Goal: Task Accomplishment & Management: Manage account settings

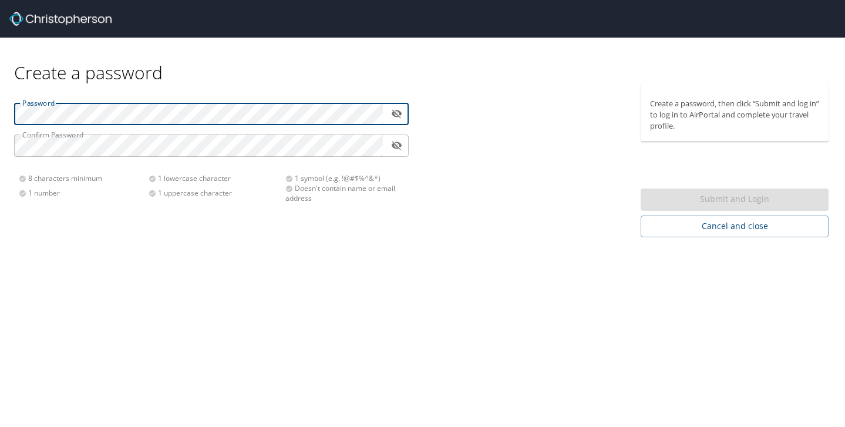
click at [198, 75] on div "Create a password" at bounding box center [422, 61] width 817 height 46
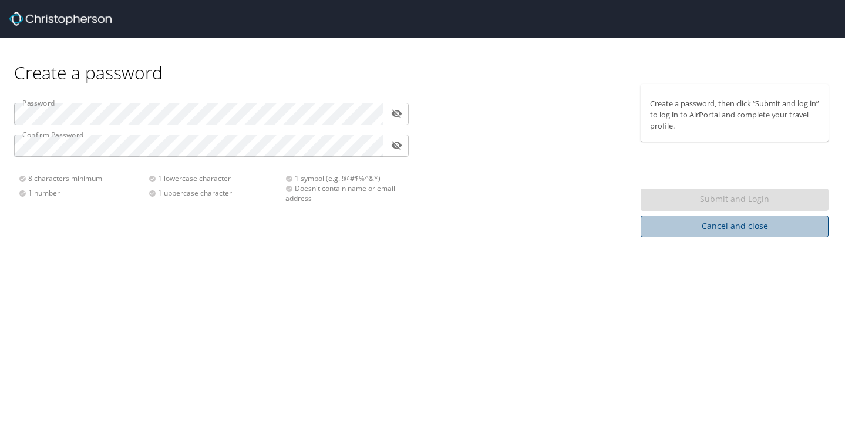
click at [657, 224] on span "Cancel and close" at bounding box center [734, 226] width 169 height 15
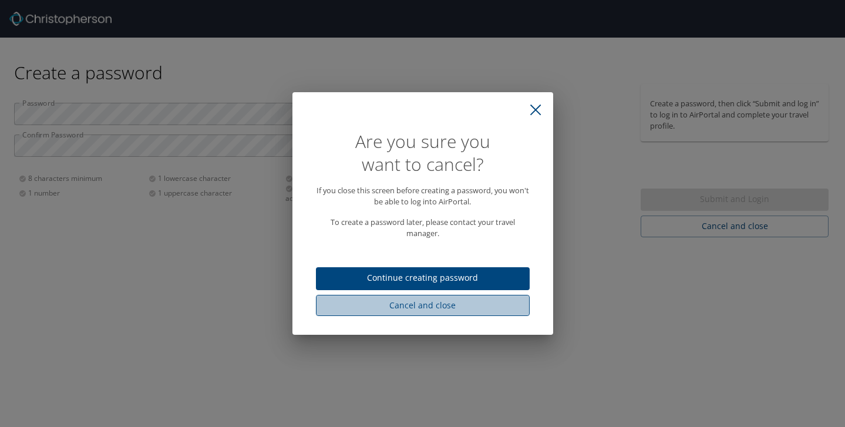
click at [488, 302] on span "Cancel and close" at bounding box center [422, 305] width 195 height 15
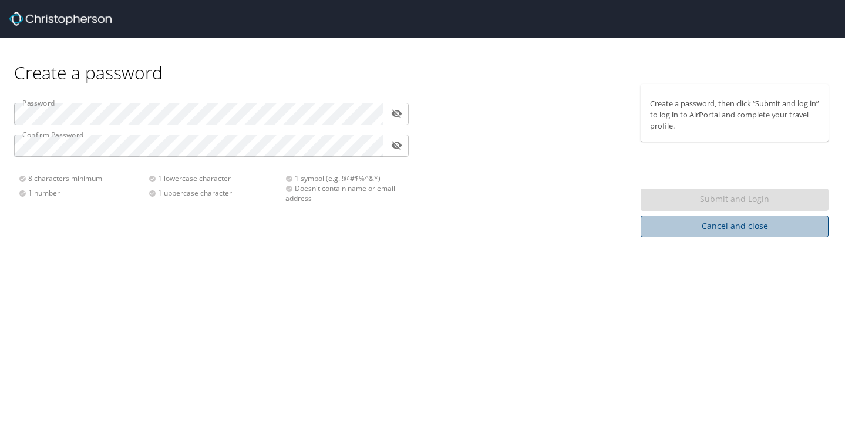
click at [658, 231] on span "Cancel and close" at bounding box center [734, 226] width 169 height 15
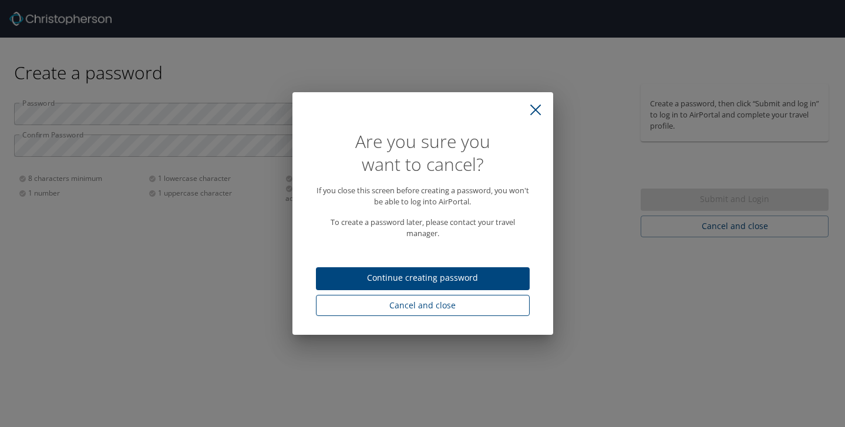
click at [435, 305] on span "Cancel and close" at bounding box center [422, 305] width 195 height 15
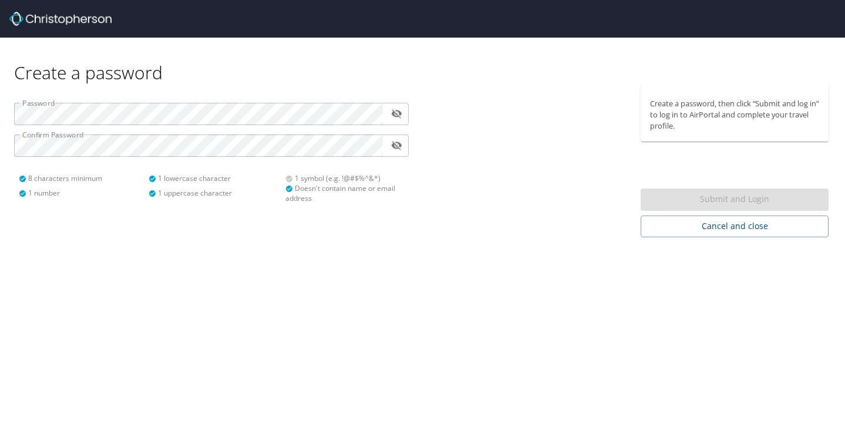
click at [440, 177] on div at bounding box center [528, 160] width 211 height 153
click at [680, 198] on div "Submit and Login" at bounding box center [735, 199] width 188 height 23
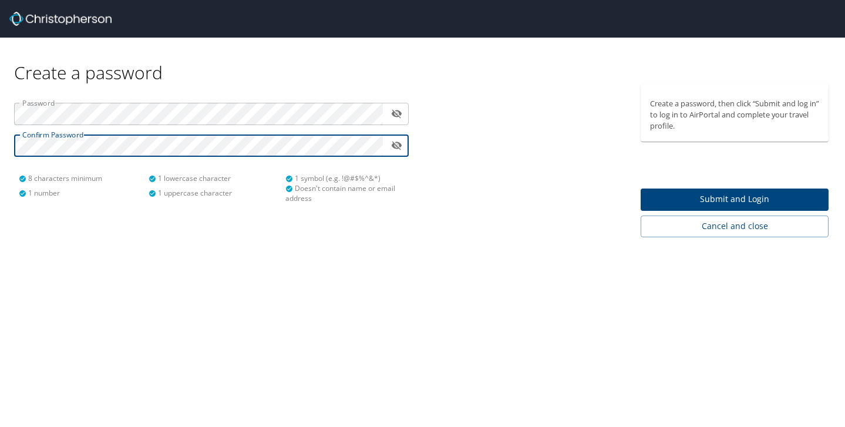
click at [656, 202] on span "Submit and Login" at bounding box center [734, 199] width 169 height 15
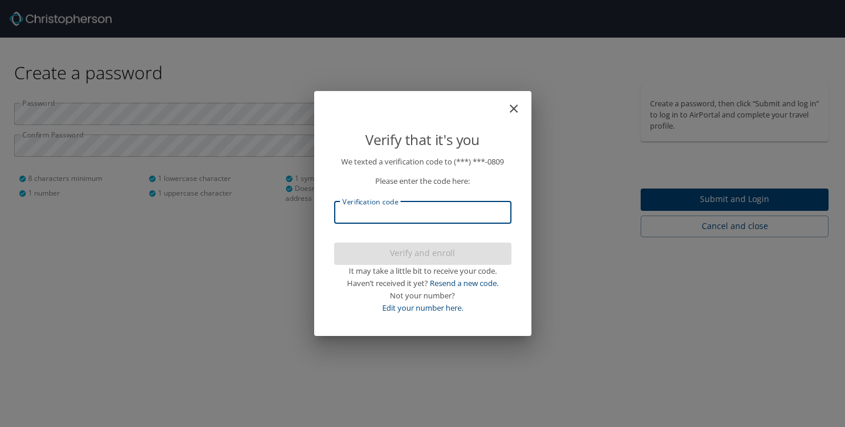
click at [452, 211] on input "Verification code" at bounding box center [422, 212] width 177 height 22
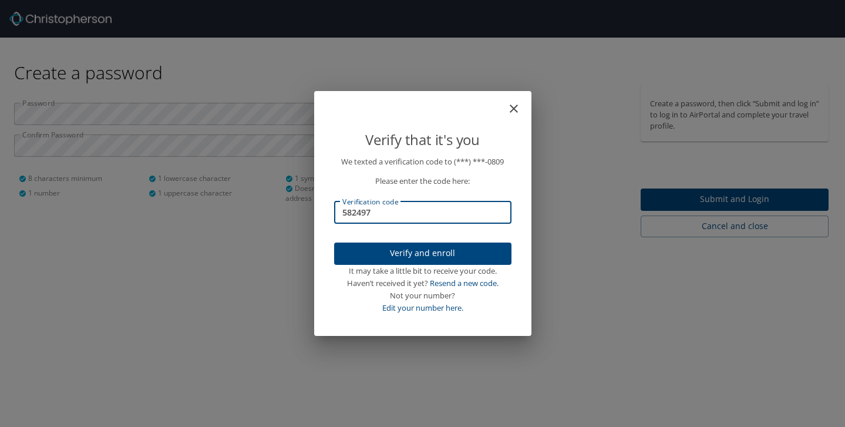
type input "582497"
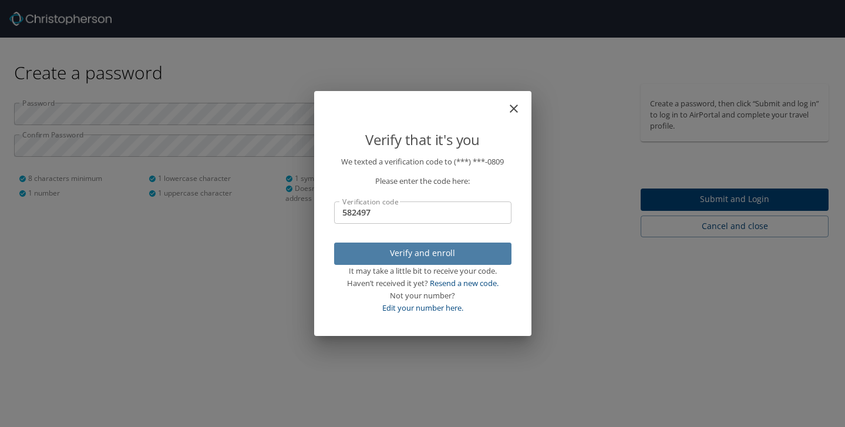
click at [462, 247] on span "Verify and enroll" at bounding box center [423, 253] width 159 height 15
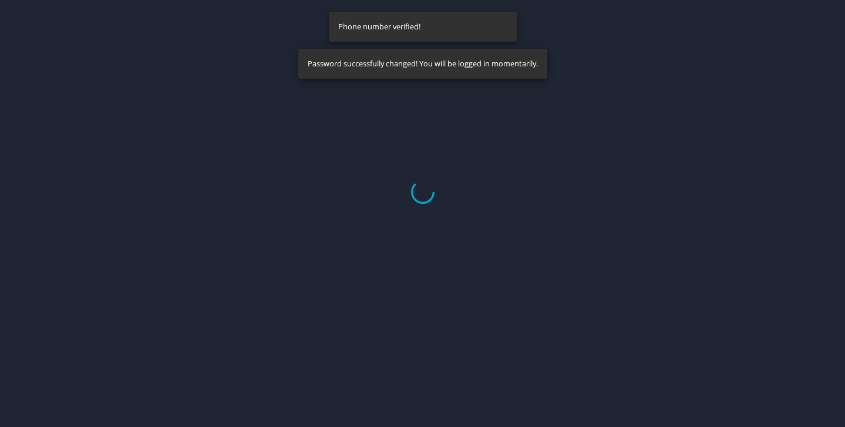
select select "US"
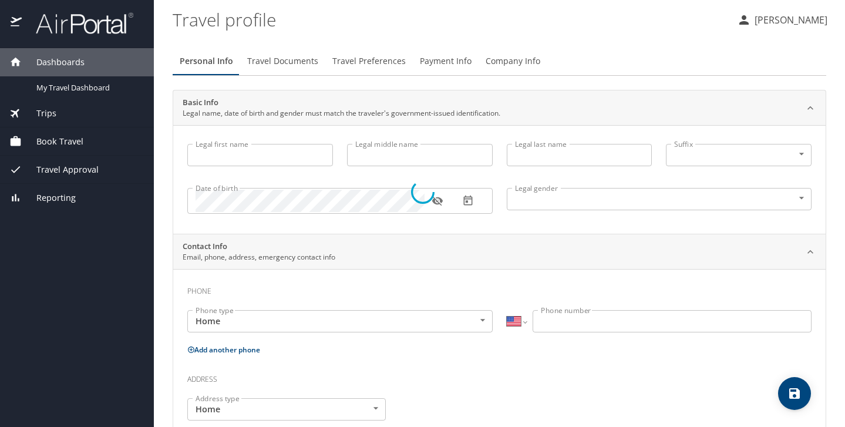
type input "Dionna"
type input "Elizabeth"
type input "VanGorkom"
type input "Female"
select select "US"
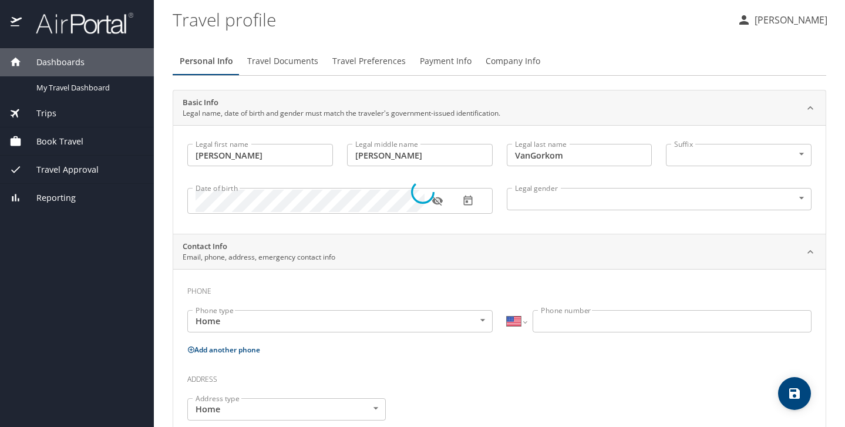
select select "US"
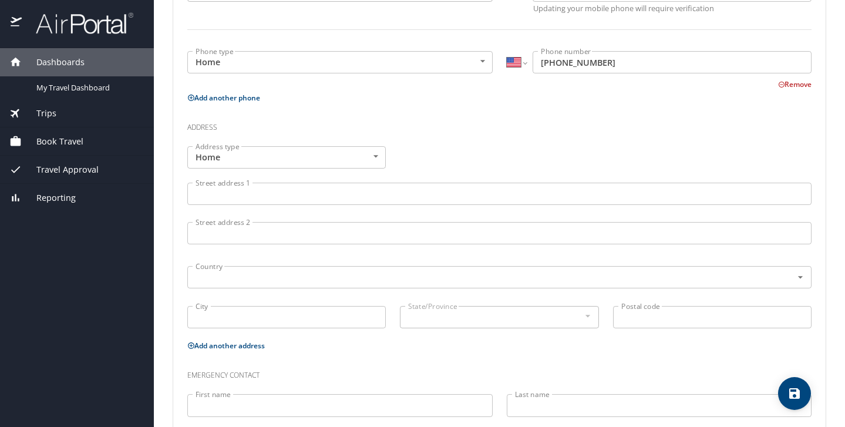
scroll to position [335, 0]
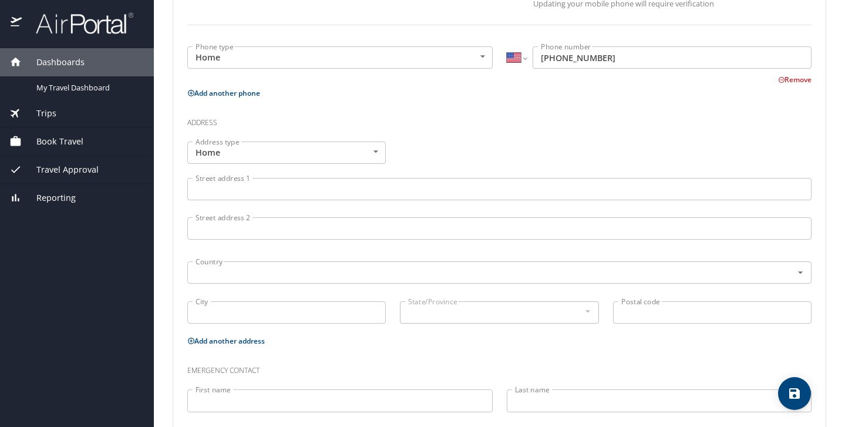
click at [295, 194] on input "Street address 1" at bounding box center [499, 189] width 624 height 22
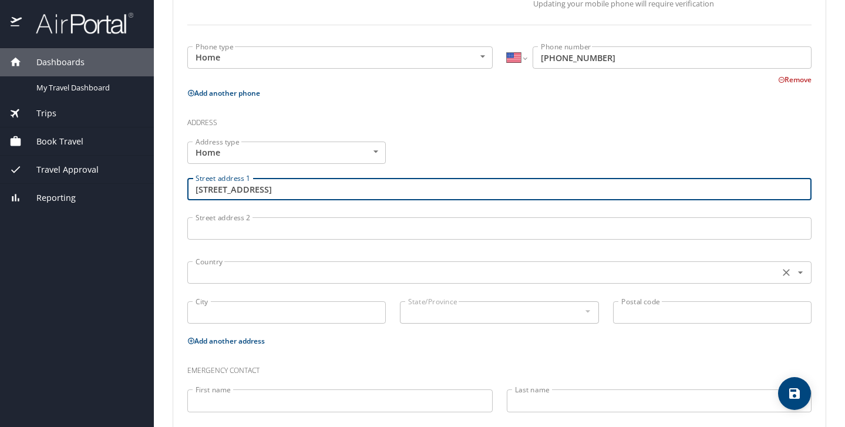
type input "849 W Grace St Apt 3"
click at [255, 276] on input "text" at bounding box center [482, 272] width 583 height 15
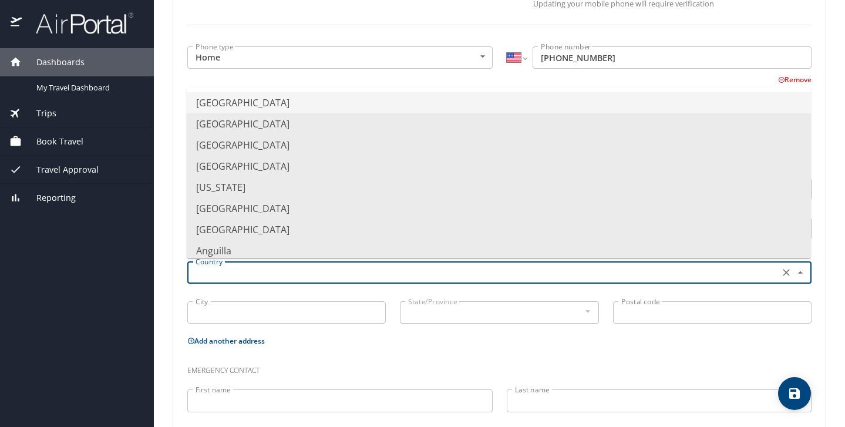
click at [270, 95] on li "United States of America" at bounding box center [499, 102] width 624 height 21
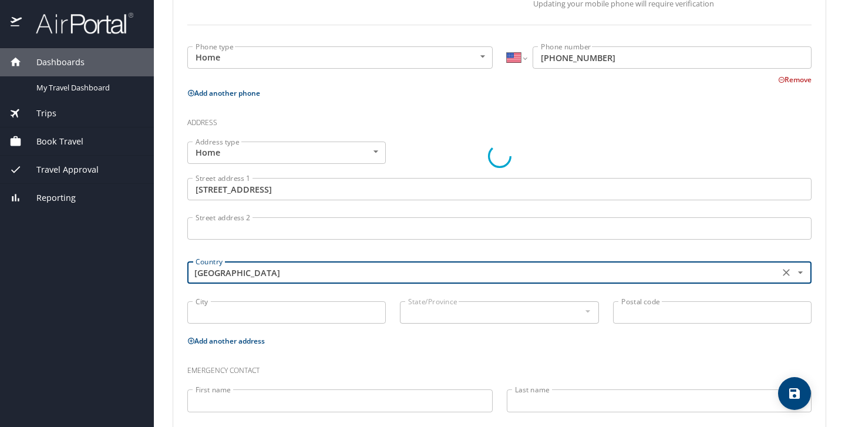
type input "United States of America"
click at [220, 306] on input "City" at bounding box center [286, 312] width 198 height 22
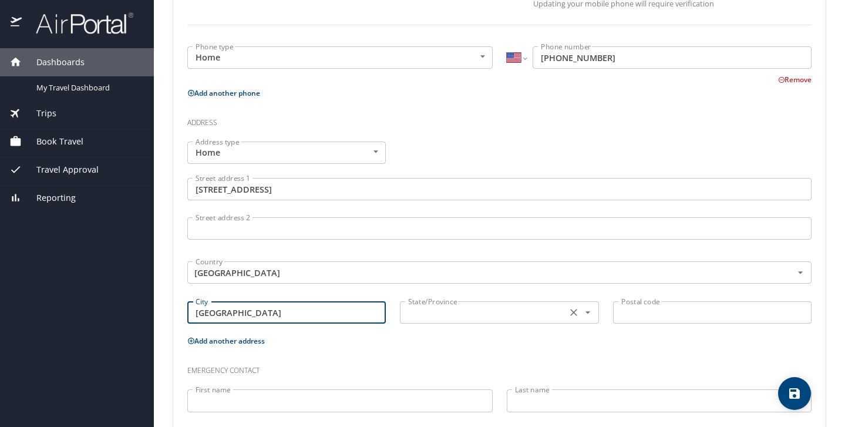
type input "Chicago"
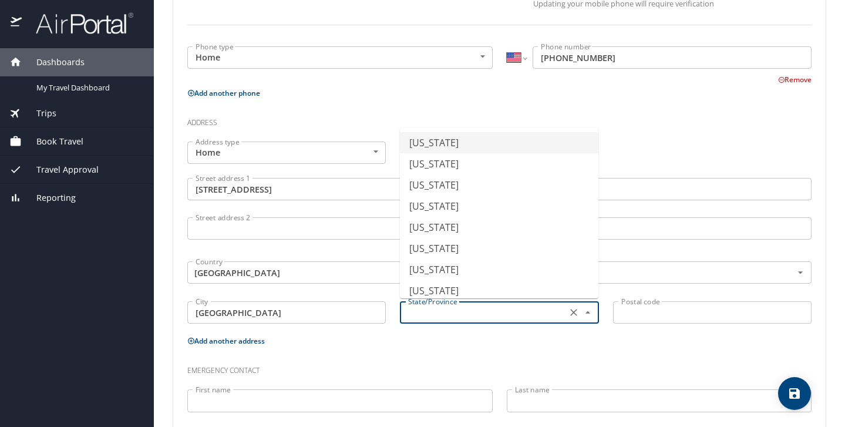
click at [466, 312] on input "text" at bounding box center [481, 312] width 157 height 15
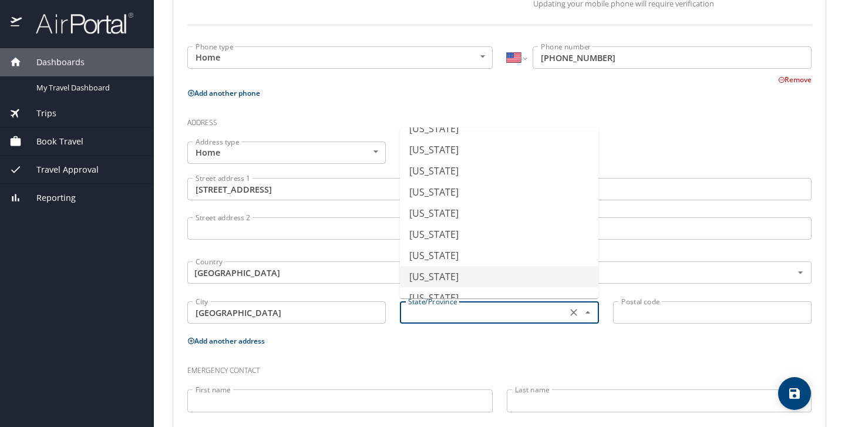
scroll to position [177, 0]
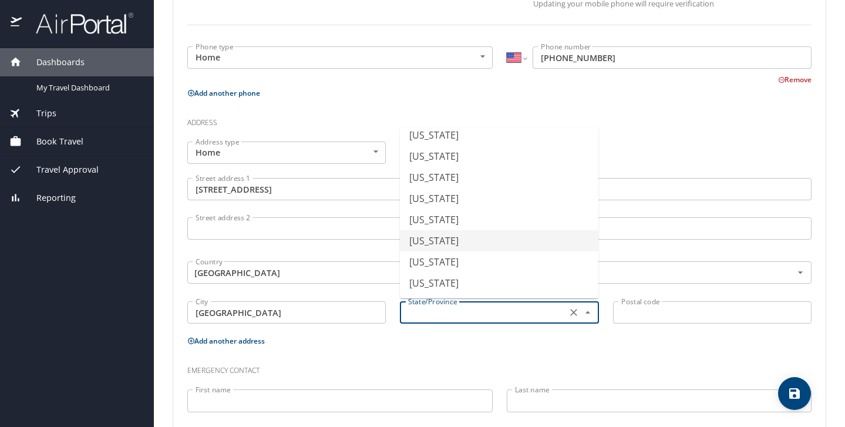
click at [453, 237] on li "Illinois" at bounding box center [499, 240] width 198 height 21
type input "Illinois"
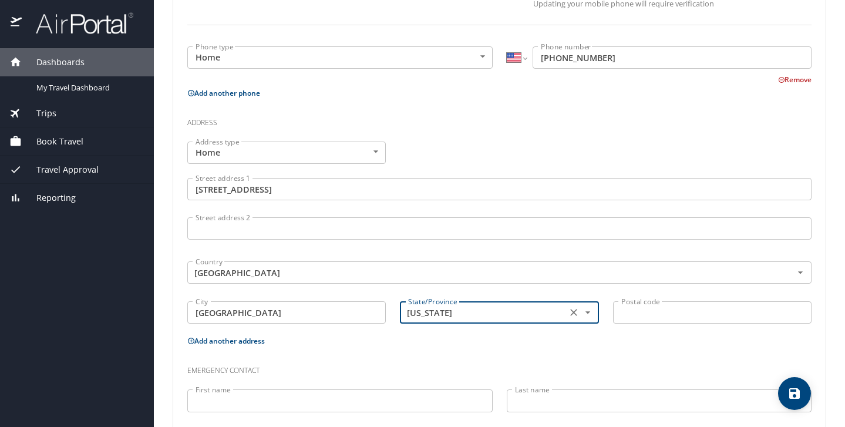
click at [627, 310] on input "Postal code" at bounding box center [712, 312] width 198 height 22
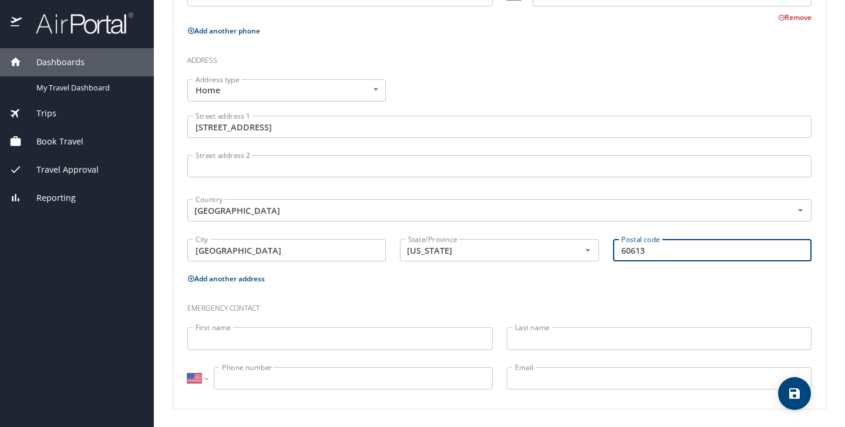
scroll to position [0, 0]
type input "60613"
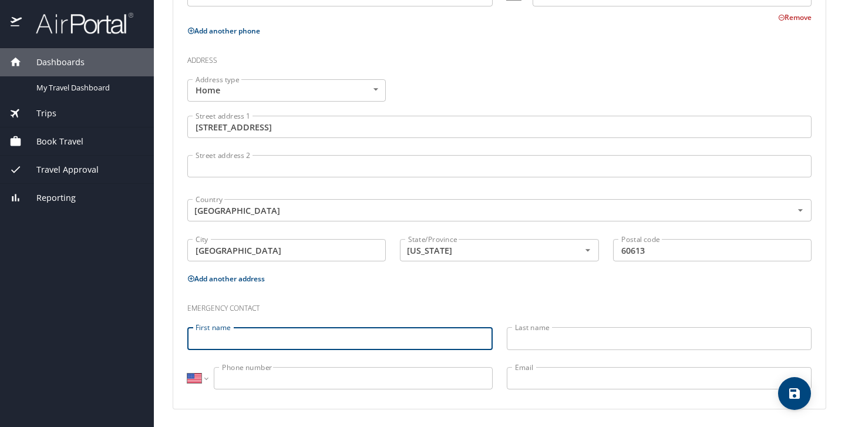
click at [298, 346] on input "First name" at bounding box center [339, 338] width 305 height 22
type input "Danelle"
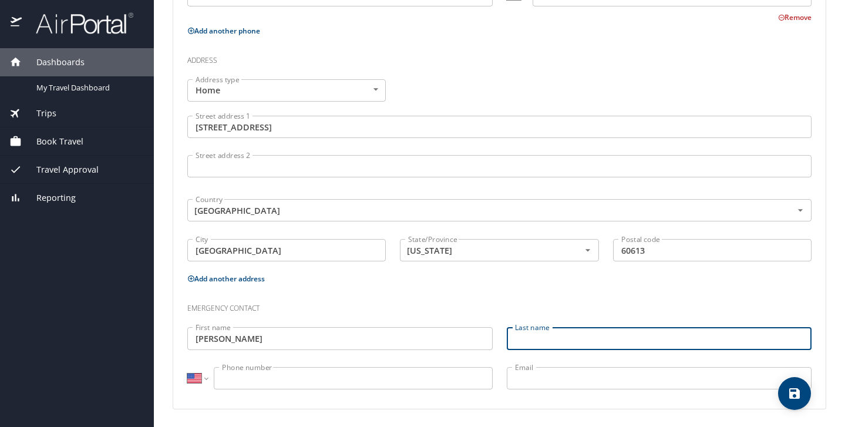
click at [544, 339] on input "Last name" at bounding box center [659, 338] width 305 height 22
type input "VanGorkom"
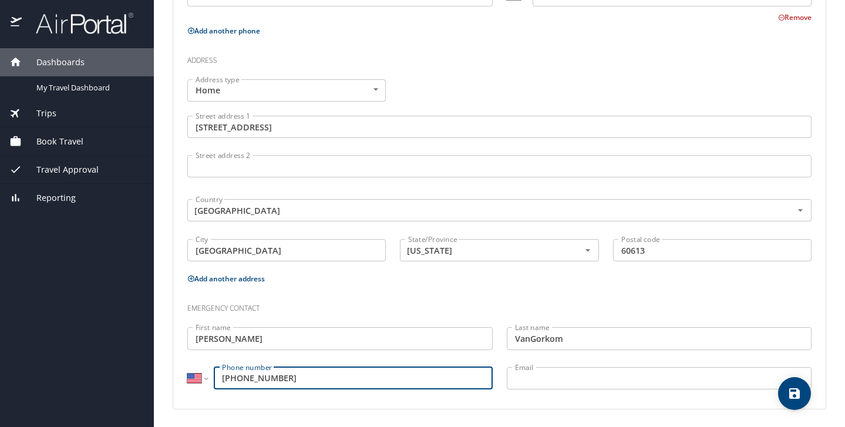
type input "(970) 217-6094"
click at [536, 372] on input "Email" at bounding box center [659, 378] width 305 height 22
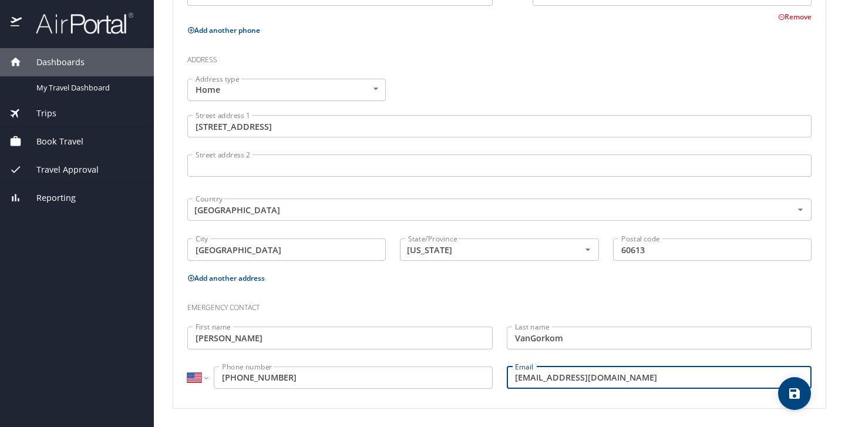
scroll to position [398, 0]
type input "desvangorkom@msn.com"
click at [563, 305] on h3 "Emergency contact" at bounding box center [499, 305] width 624 height 20
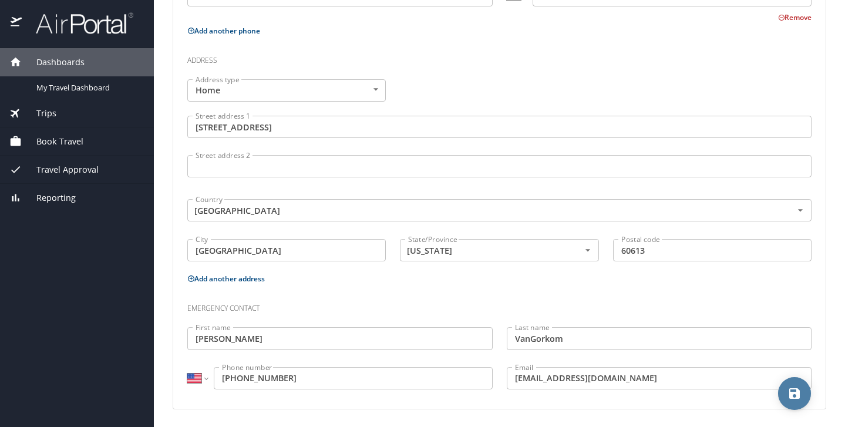
click at [794, 393] on icon "save" at bounding box center [794, 393] width 11 height 11
select select "US"
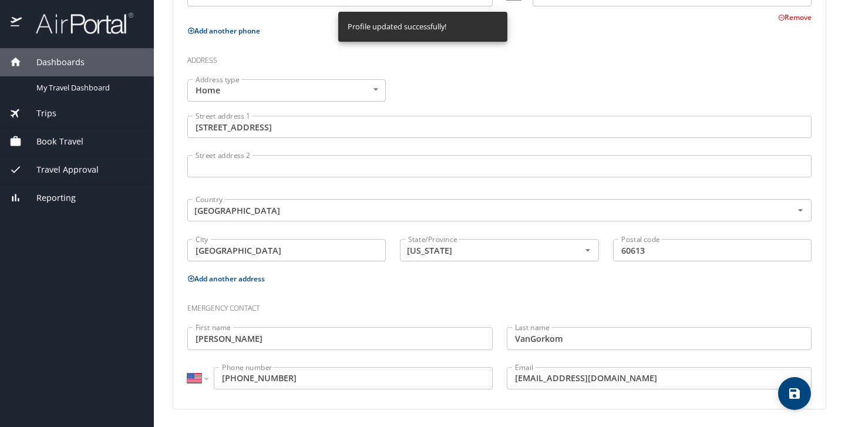
scroll to position [395, 0]
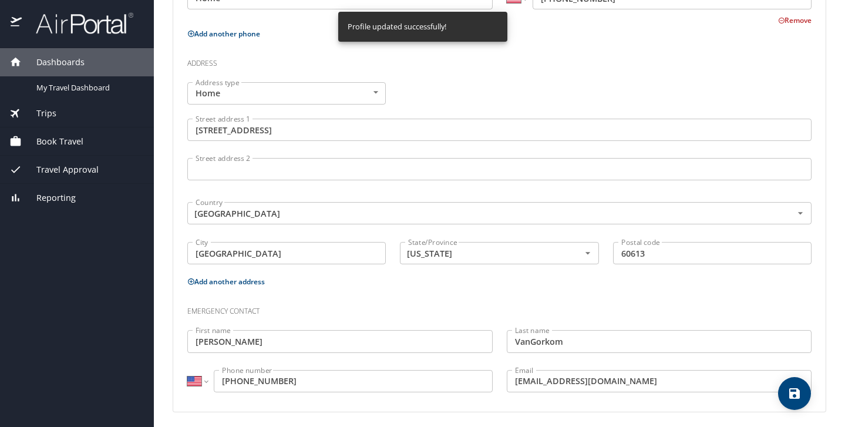
select select "US"
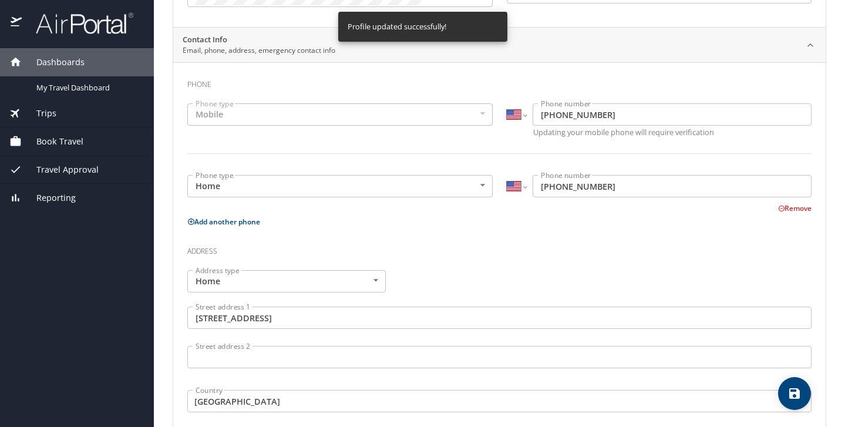
scroll to position [235, 0]
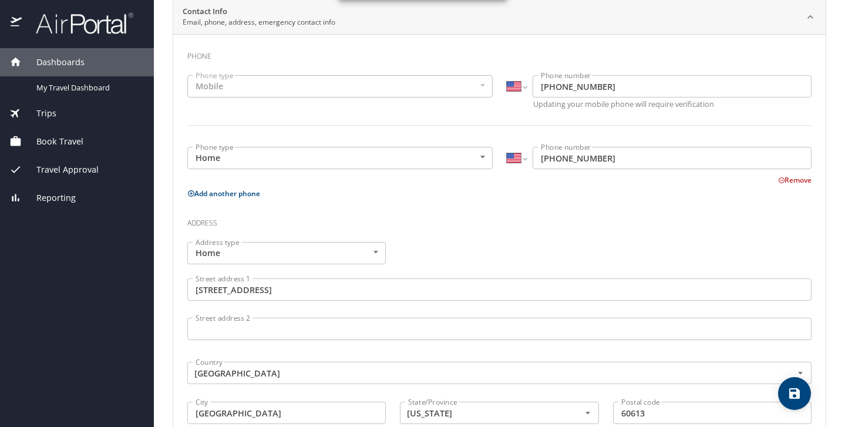
click at [371, 254] on body "Dashboards My Travel Dashboard Trips Current / Future Trips Past Trips Trips Mi…" at bounding box center [422, 213] width 845 height 427
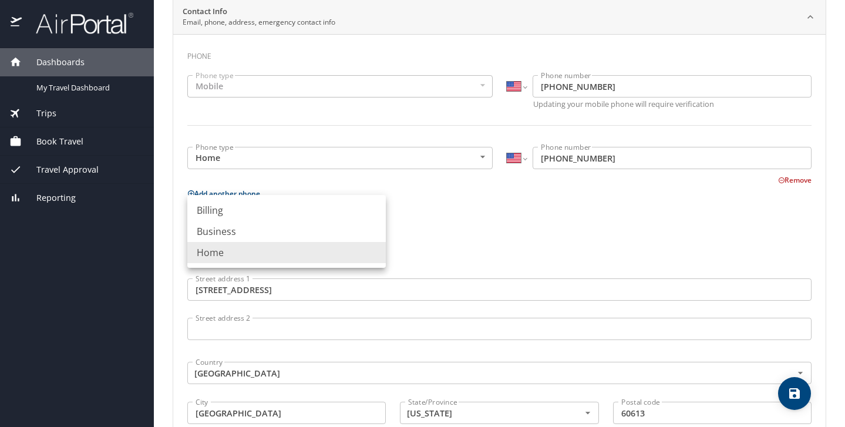
click at [370, 254] on li "Home" at bounding box center [286, 252] width 198 height 21
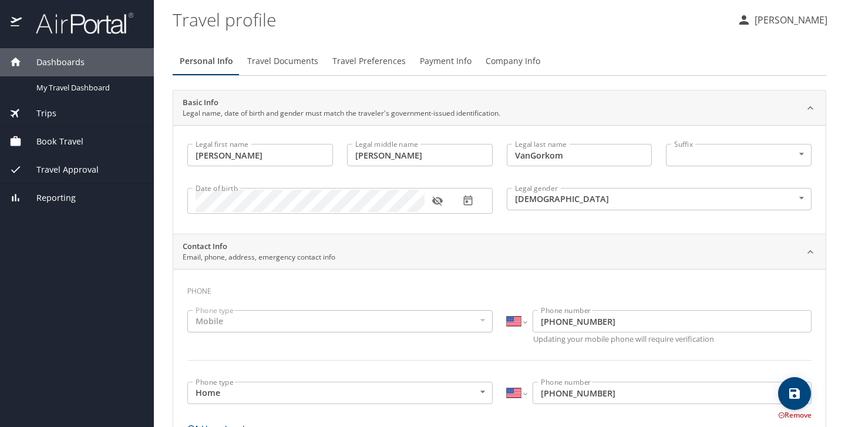
scroll to position [0, 0]
click at [308, 66] on span "Travel Documents" at bounding box center [282, 61] width 71 height 15
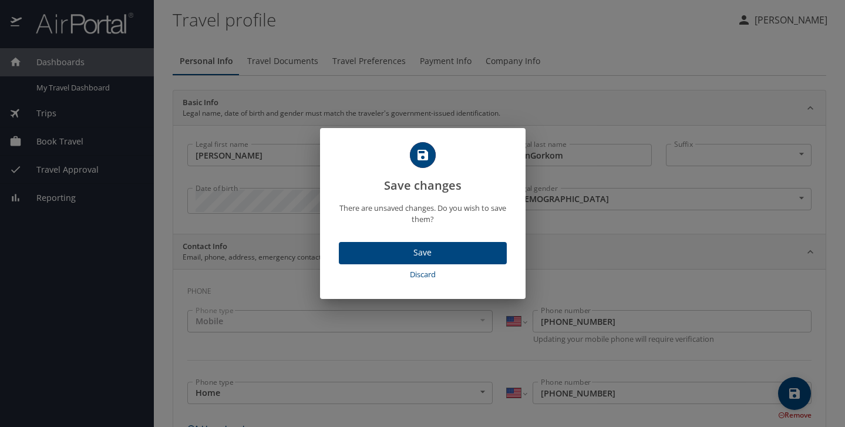
click at [374, 254] on span "Save" at bounding box center [422, 252] width 149 height 15
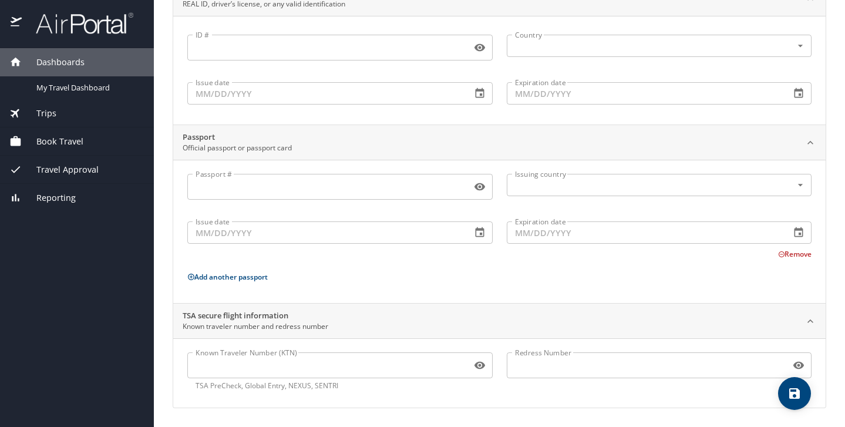
click at [299, 364] on input "Known Traveler Number (KTN)" at bounding box center [327, 365] width 280 height 22
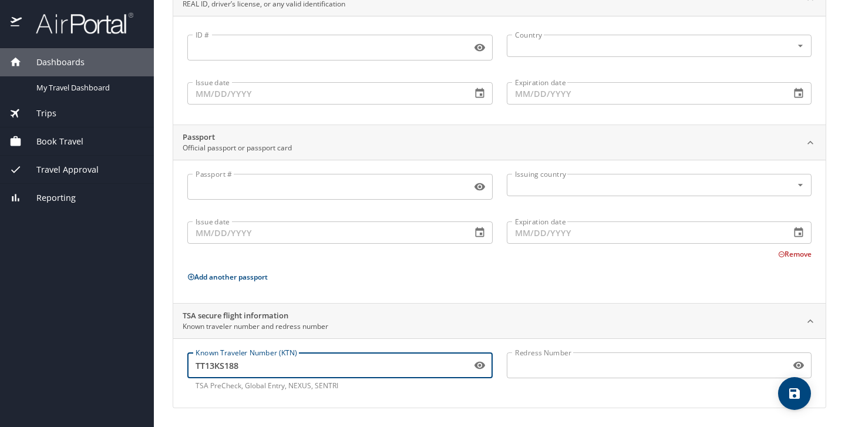
type input "TT13KS188"
click at [634, 368] on input "Redress Number" at bounding box center [647, 365] width 280 height 22
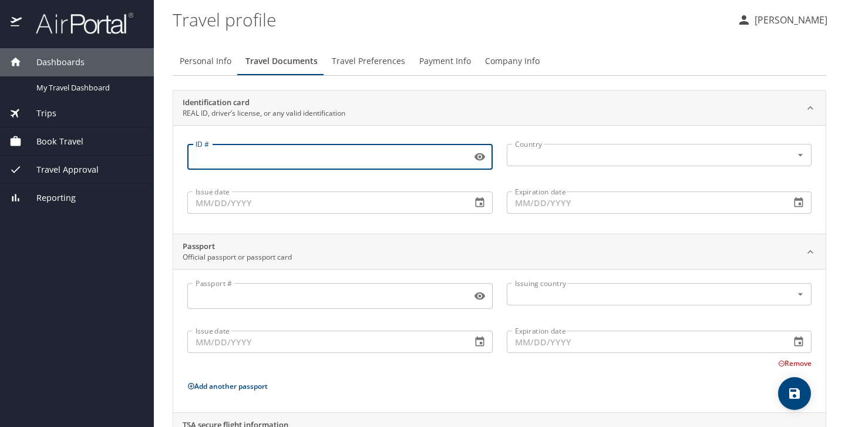
click at [311, 157] on input "ID #" at bounding box center [327, 157] width 280 height 22
type input "!"
click at [587, 167] on div "Country Country" at bounding box center [659, 153] width 305 height 29
type input "116AM1493"
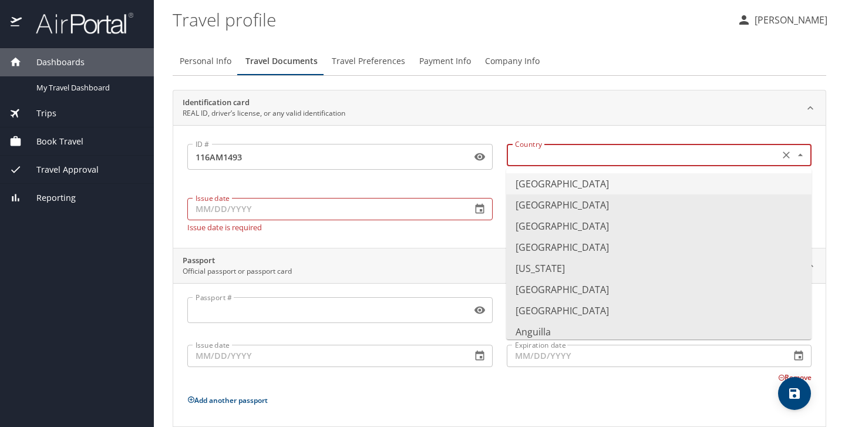
click at [587, 159] on input "text" at bounding box center [642, 154] width 264 height 15
click at [575, 186] on li "United States of America" at bounding box center [658, 183] width 305 height 21
type input "United States of America"
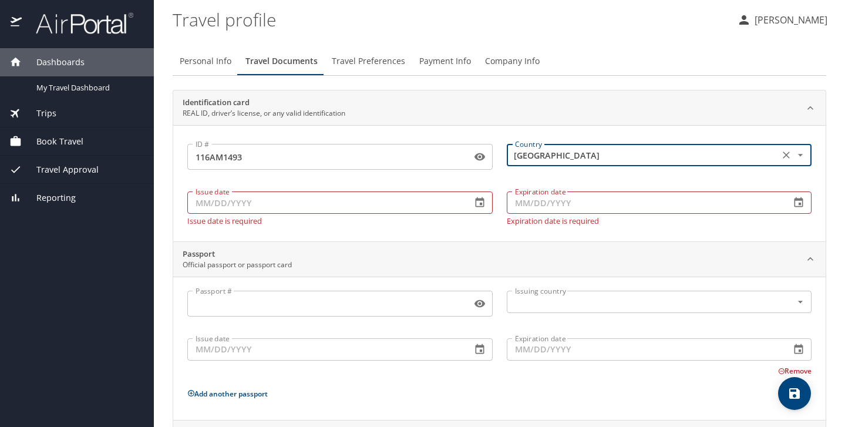
click at [287, 199] on input "Issue date" at bounding box center [324, 202] width 275 height 22
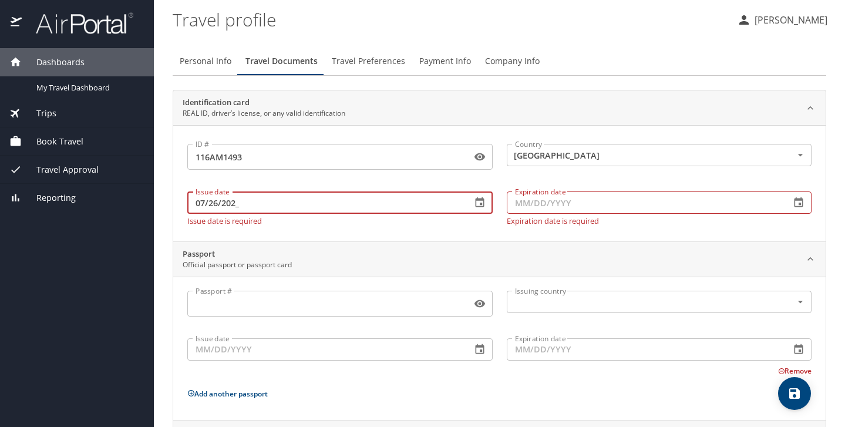
type input "07/26/2023"
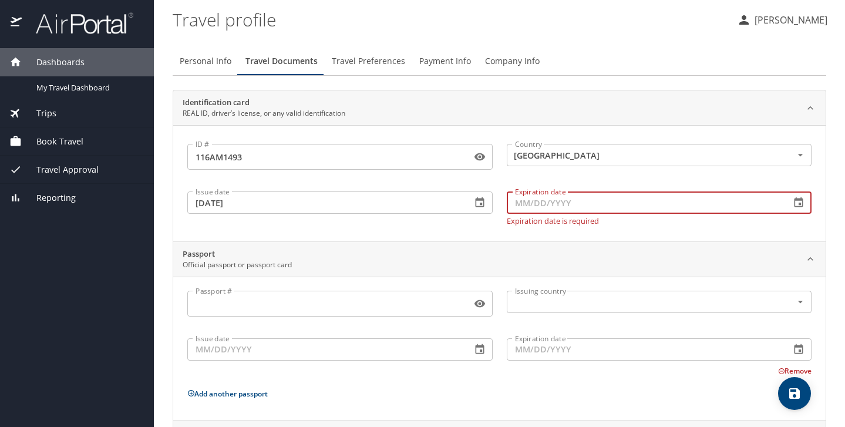
click at [523, 204] on input "Expiration date" at bounding box center [644, 202] width 275 height 22
type input "07/19/2028"
click at [429, 262] on div "Passport Official passport or passport card" at bounding box center [499, 259] width 652 height 35
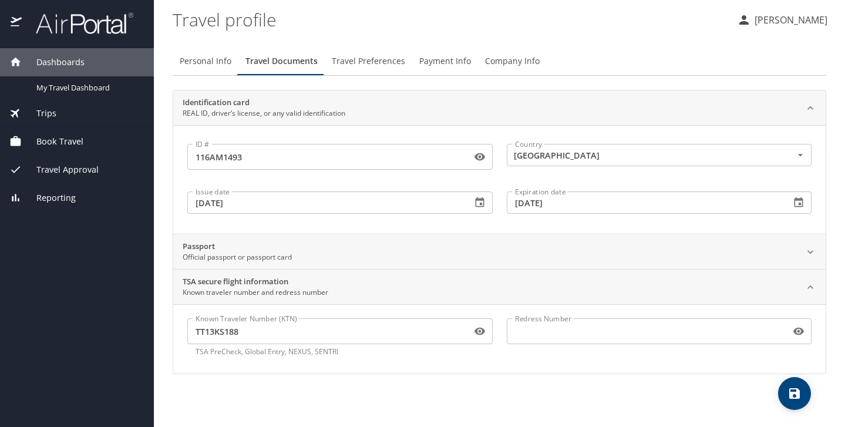
click at [427, 262] on div "Passport Official passport or passport card" at bounding box center [499, 251] width 652 height 35
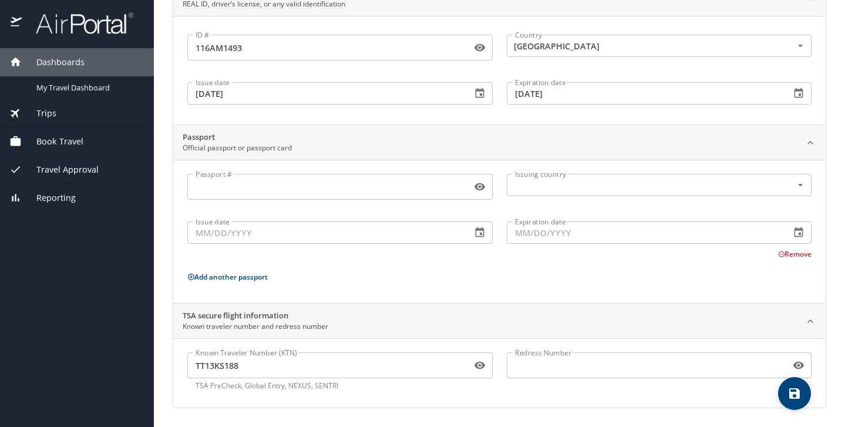
scroll to position [109, 0]
click at [370, 189] on input "Passport #" at bounding box center [327, 187] width 280 height 22
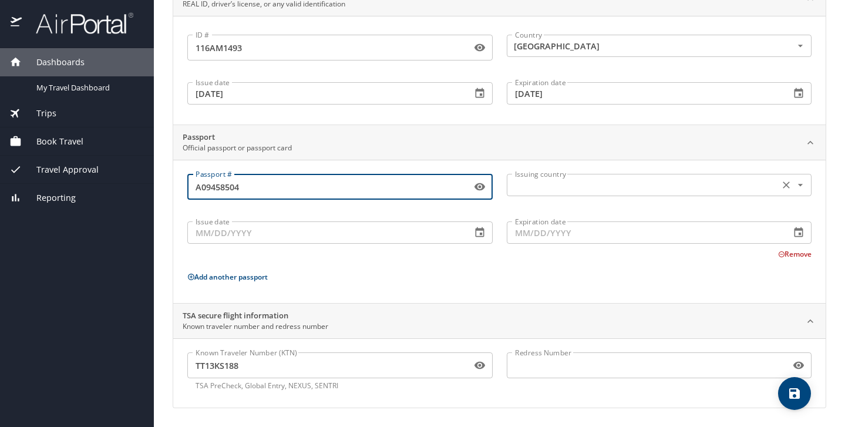
type input "A09458504"
click at [589, 183] on input "text" at bounding box center [642, 184] width 264 height 15
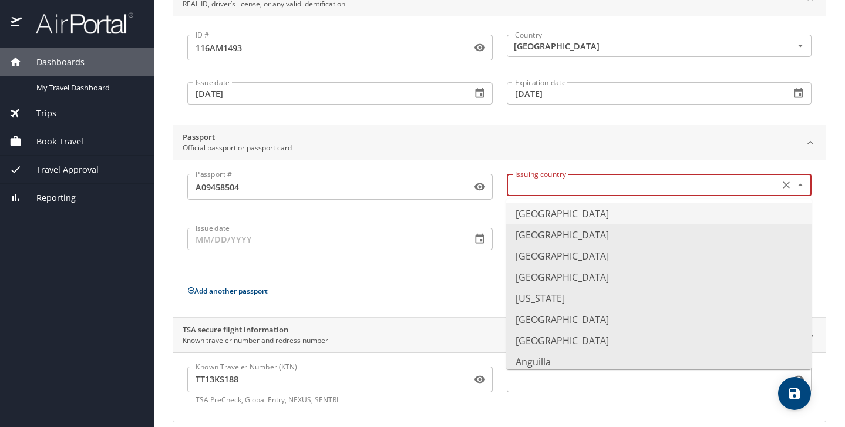
click at [555, 216] on li "United States of America" at bounding box center [658, 213] width 305 height 21
type input "United States of America"
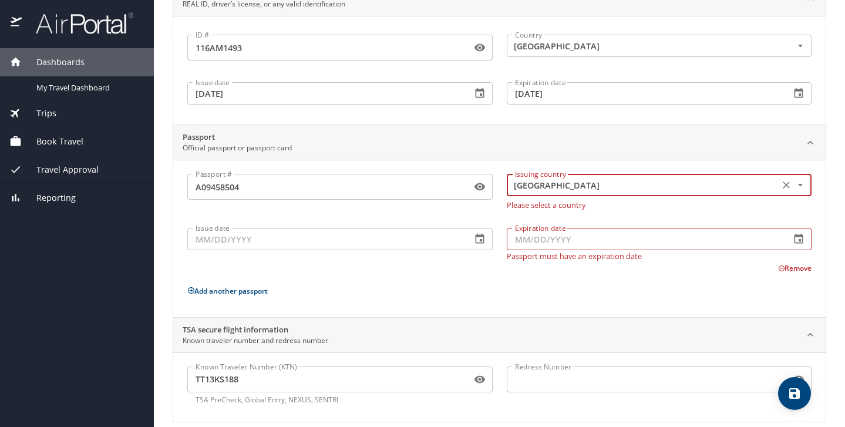
click at [351, 240] on input "Issue date" at bounding box center [324, 239] width 275 height 22
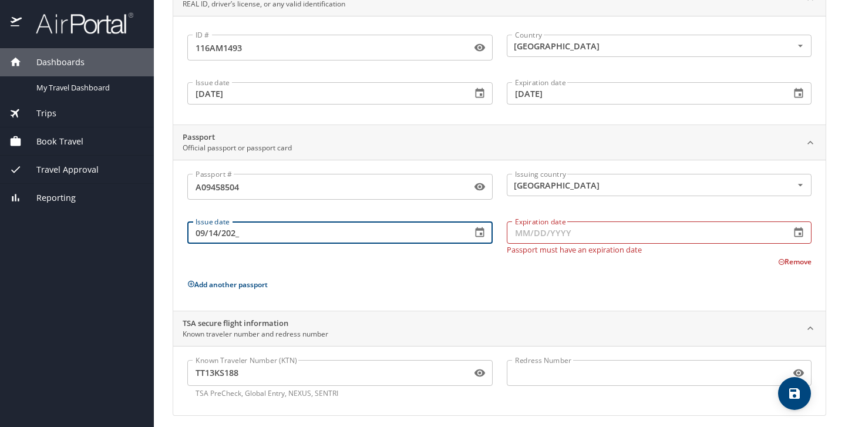
type input "09/14/2022"
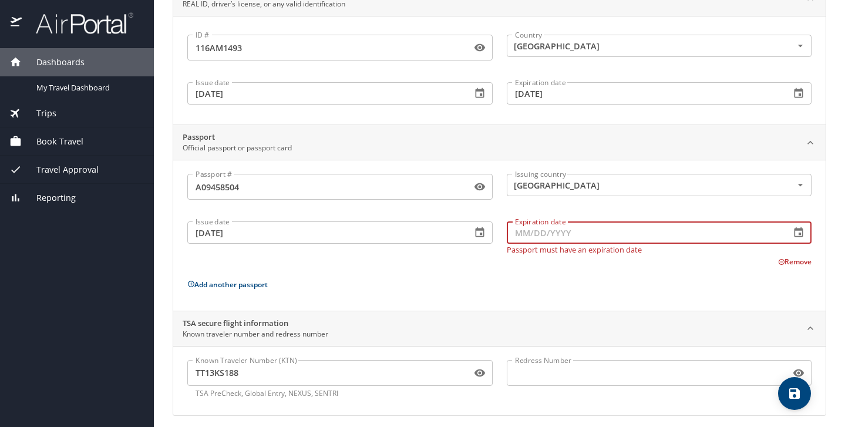
click at [514, 241] on input "Expiration date" at bounding box center [644, 232] width 275 height 22
type input "09/13/2032"
click at [472, 291] on div "Passport # A09458504 Passport # Issuing country United States of America Issuin…" at bounding box center [499, 237] width 624 height 127
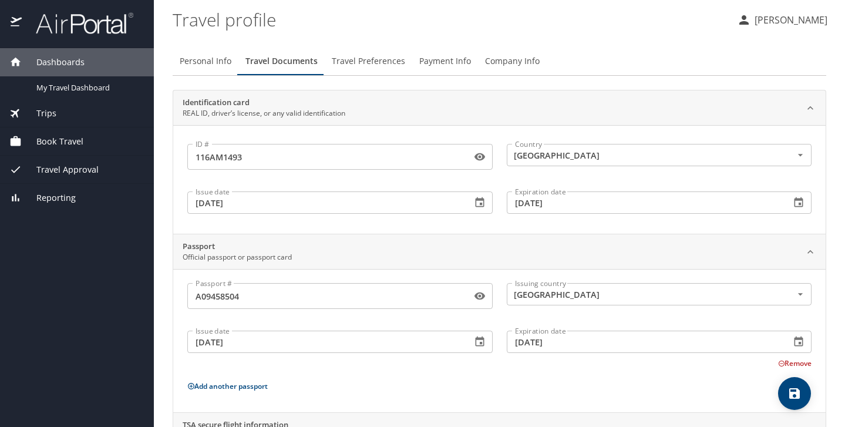
scroll to position [0, 0]
click at [801, 392] on icon "save" at bounding box center [794, 393] width 14 height 14
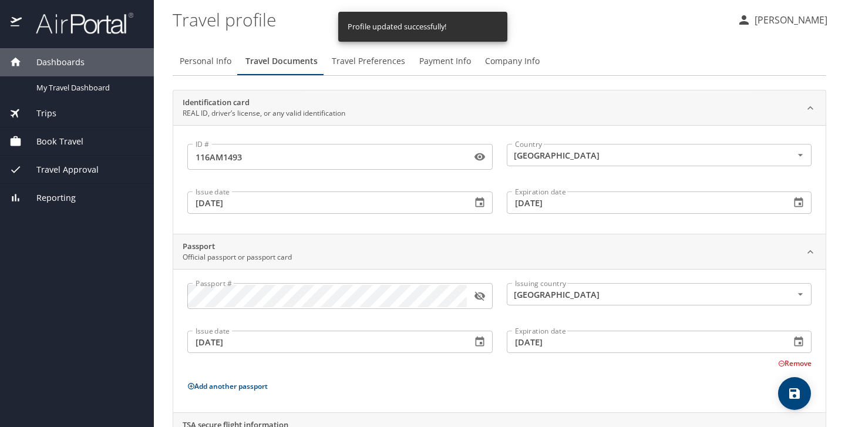
click at [382, 63] on span "Travel Preferences" at bounding box center [368, 61] width 73 height 15
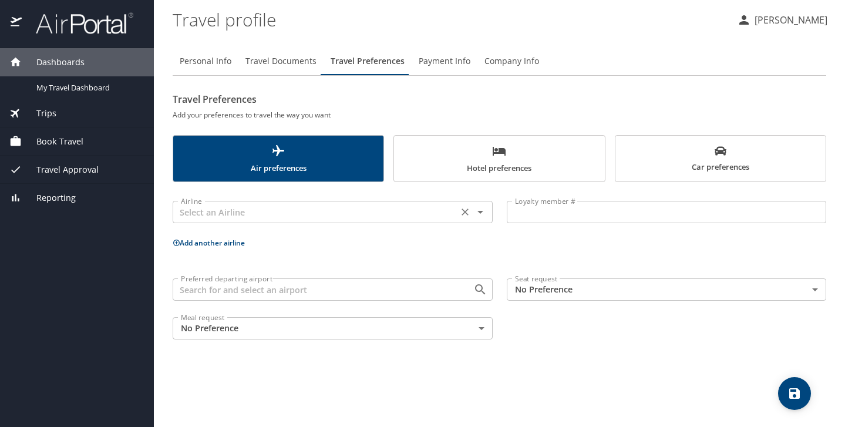
click at [247, 210] on input "text" at bounding box center [315, 211] width 278 height 15
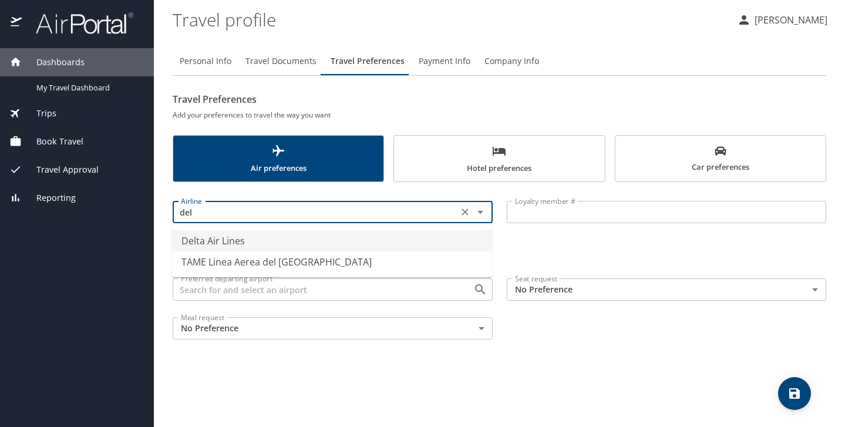
click at [227, 238] on li "Delta Air Lines" at bounding box center [332, 240] width 320 height 21
type input "Delta Air Lines"
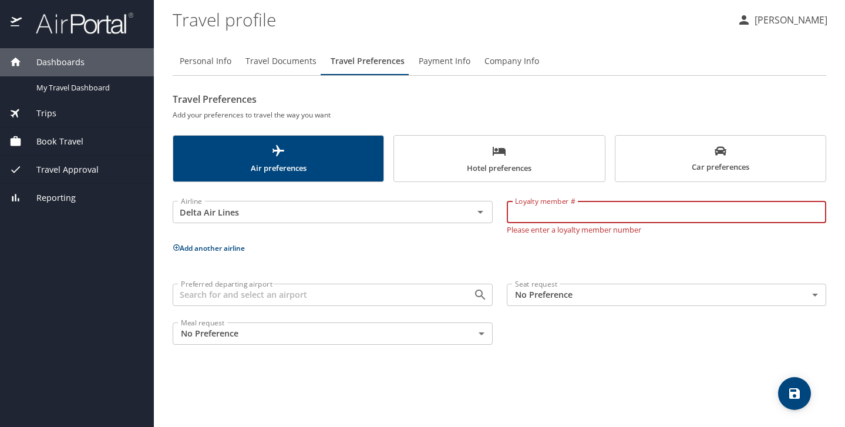
click at [578, 211] on input "Loyalty member #" at bounding box center [667, 212] width 320 height 22
type input "9135343565"
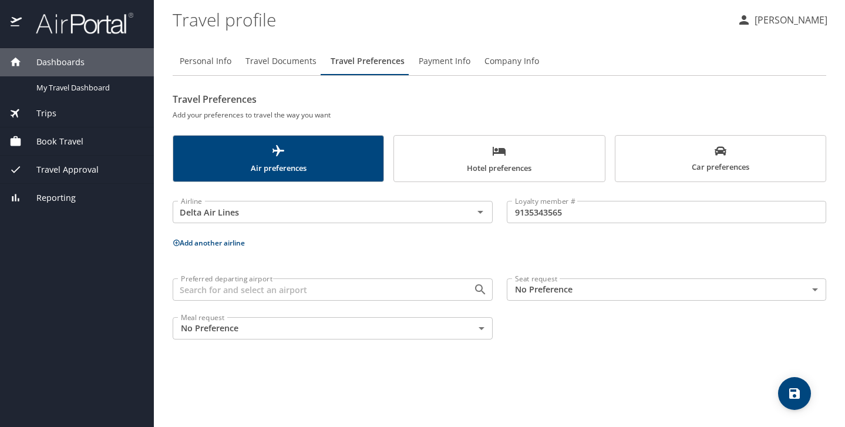
click at [500, 255] on div "Airline Delta Air Lines Airline Loyalty member # 9135343565 Loyalty member # Ad…" at bounding box center [500, 267] width 654 height 157
click at [215, 244] on button "Add another airline" at bounding box center [209, 243] width 72 height 10
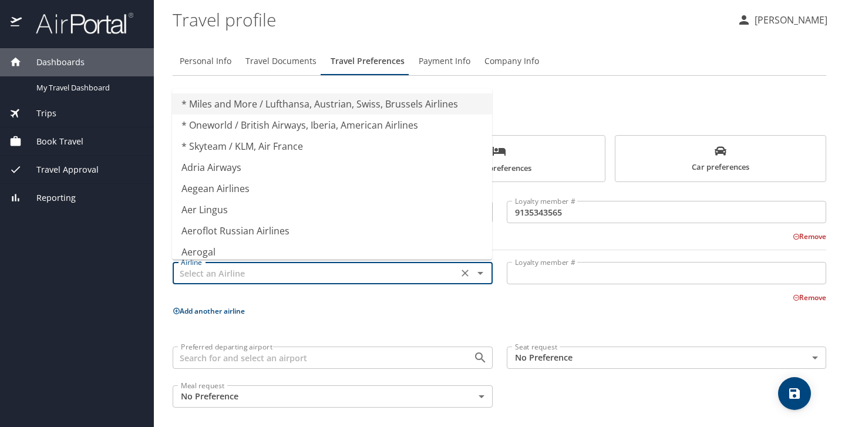
click at [215, 270] on input "text" at bounding box center [315, 272] width 278 height 15
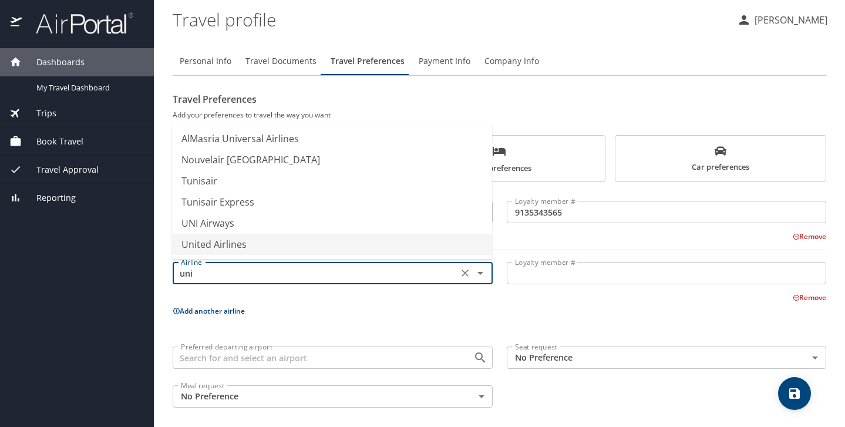
click at [234, 246] on li "United Airlines" at bounding box center [332, 244] width 320 height 21
type input "United Airlines"
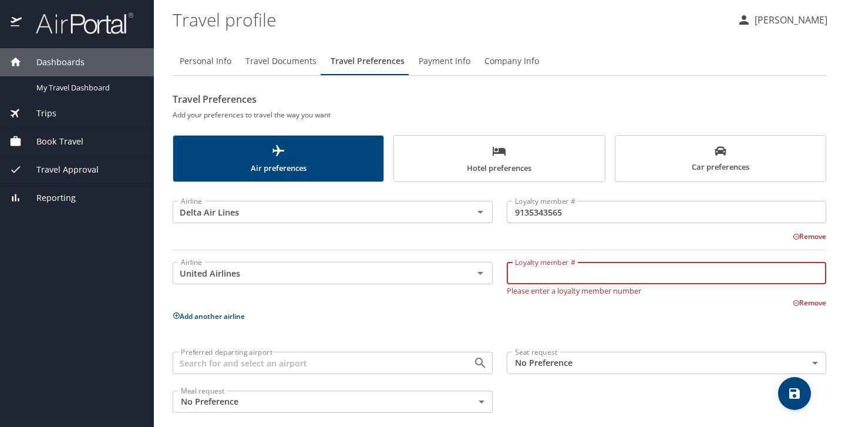
click at [544, 276] on input "Loyalty member #" at bounding box center [667, 273] width 320 height 22
type input "VBH29629"
click at [465, 305] on div "Airline Delta Air Lines Airline Loyalty member # 9135343565 Loyalty member # Re…" at bounding box center [500, 304] width 654 height 231
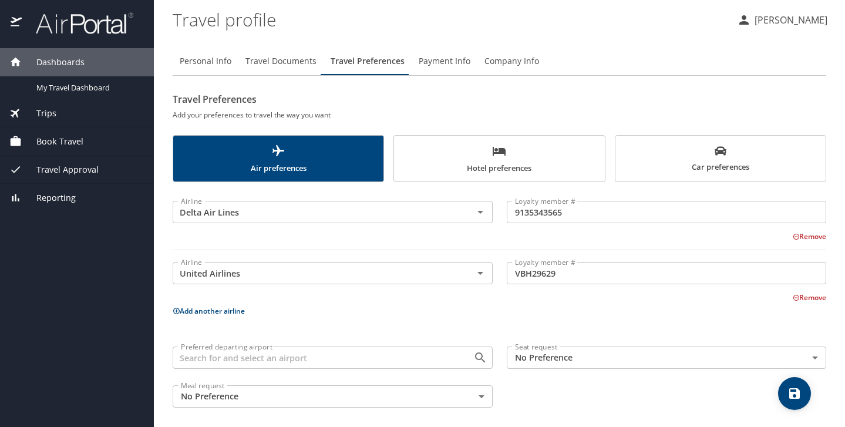
click at [231, 315] on button "Add another airline" at bounding box center [209, 311] width 72 height 10
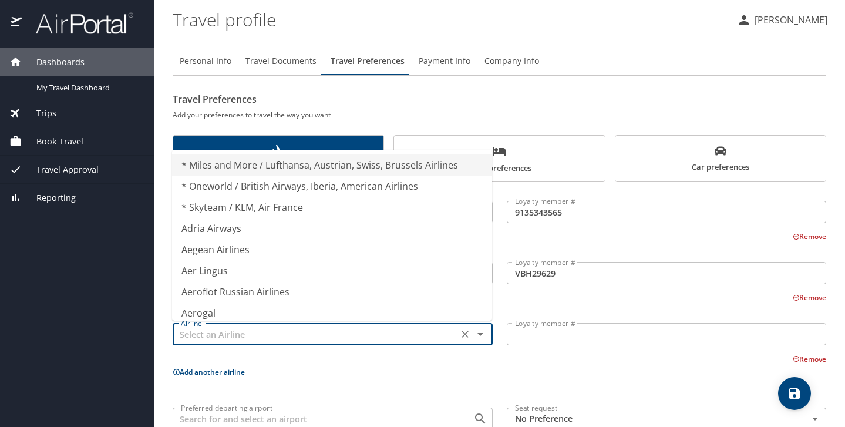
click at [230, 330] on input "text" at bounding box center [315, 333] width 278 height 15
click at [330, 181] on li "* Oneworld / British Airways, Iberia, American Airlines" at bounding box center [332, 186] width 320 height 21
type input "* Oneworld / British Airways, Iberia, American Airlines"
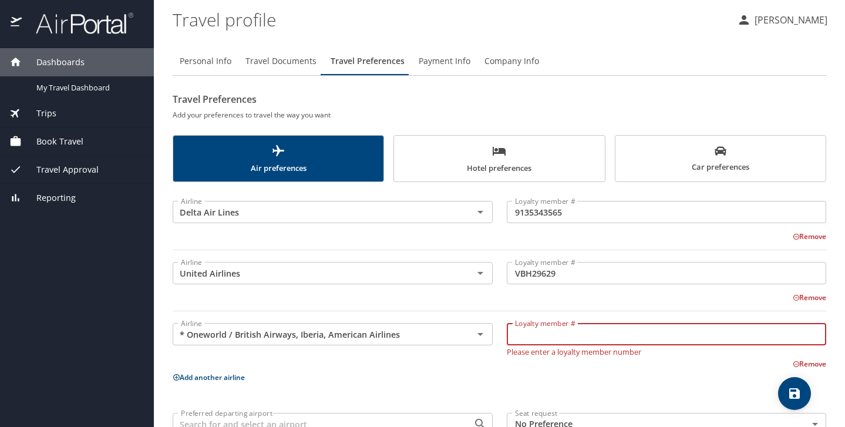
click at [530, 336] on input "Loyalty member #" at bounding box center [667, 334] width 320 height 22
type input "YF63D68"
click at [450, 378] on p "Add another airline" at bounding box center [500, 377] width 654 height 15
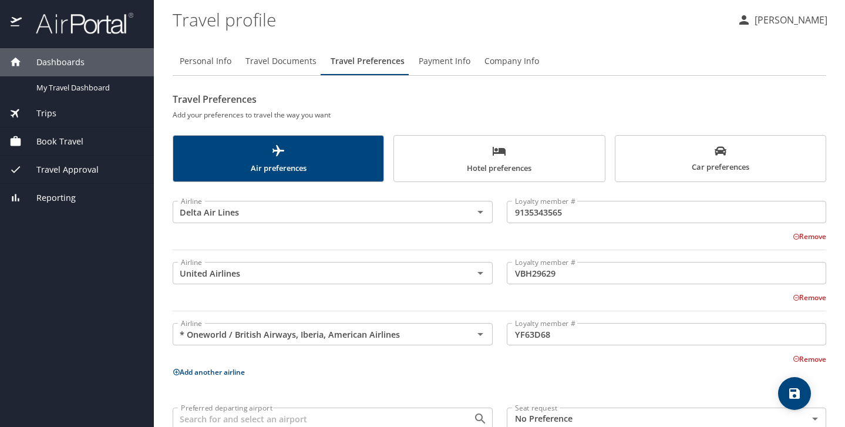
click at [235, 371] on button "Add another airline" at bounding box center [209, 372] width 72 height 10
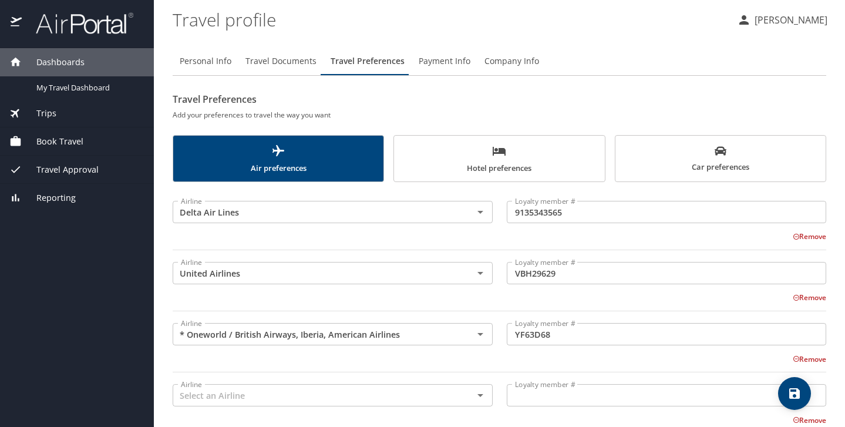
scroll to position [53, 0]
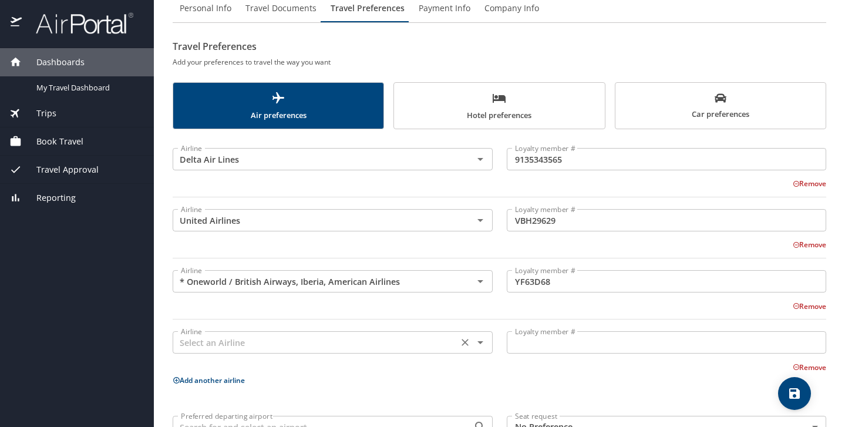
click at [223, 349] on input "text" at bounding box center [315, 342] width 278 height 15
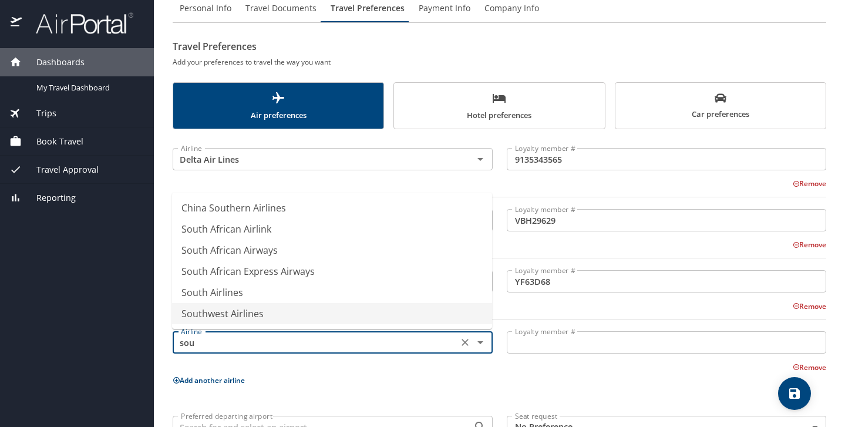
click at [204, 312] on li "Southwest Airlines" at bounding box center [332, 313] width 320 height 21
type input "Southwest Airlines"
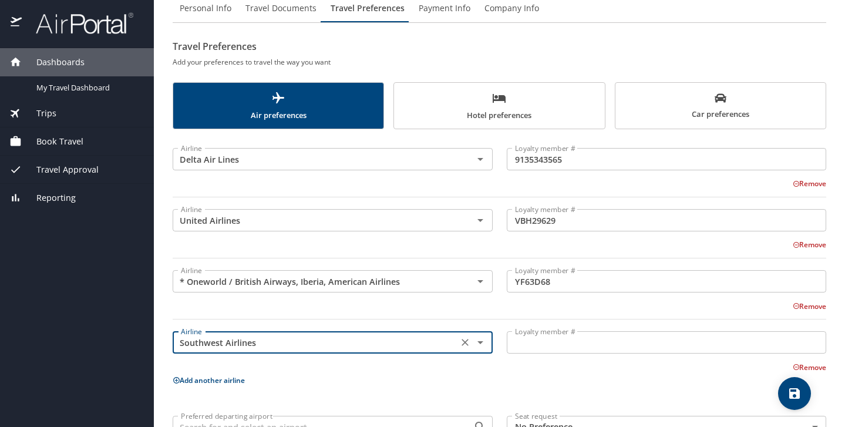
click at [554, 348] on input "Loyalty member #" at bounding box center [667, 342] width 320 height 22
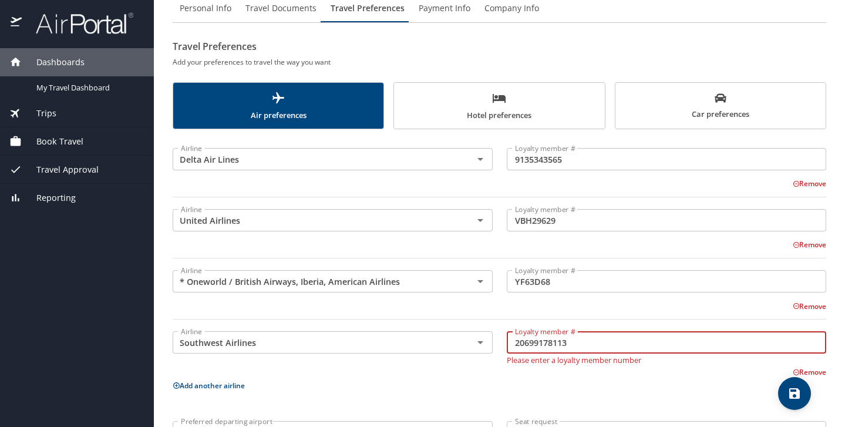
type input "20699178113"
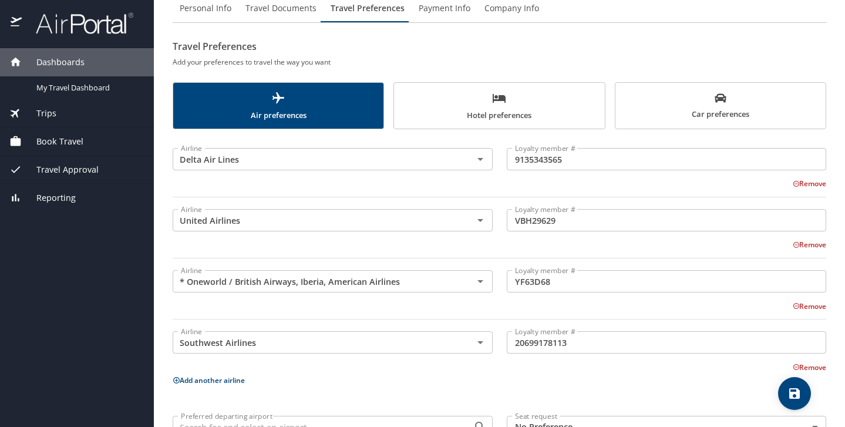
click at [379, 398] on div "Airline Delta Air Lines Airline Loyalty member # 9135343565 Loyalty member # Re…" at bounding box center [500, 310] width 654 height 348
click at [245, 379] on button "Add another airline" at bounding box center [209, 380] width 72 height 10
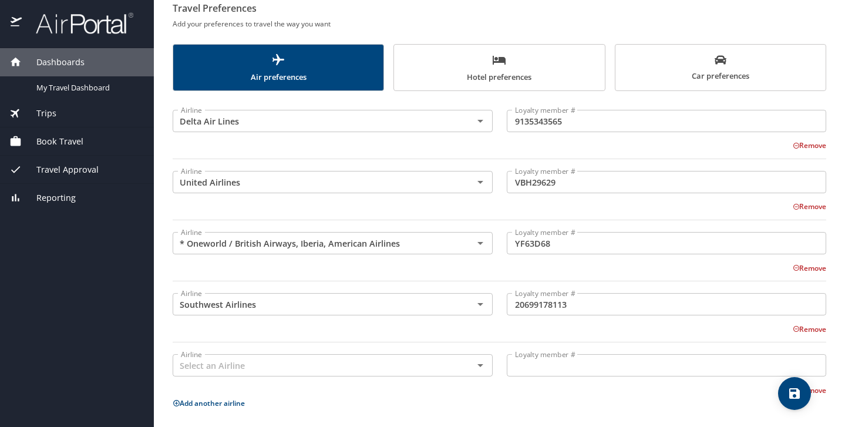
scroll to position [100, 0]
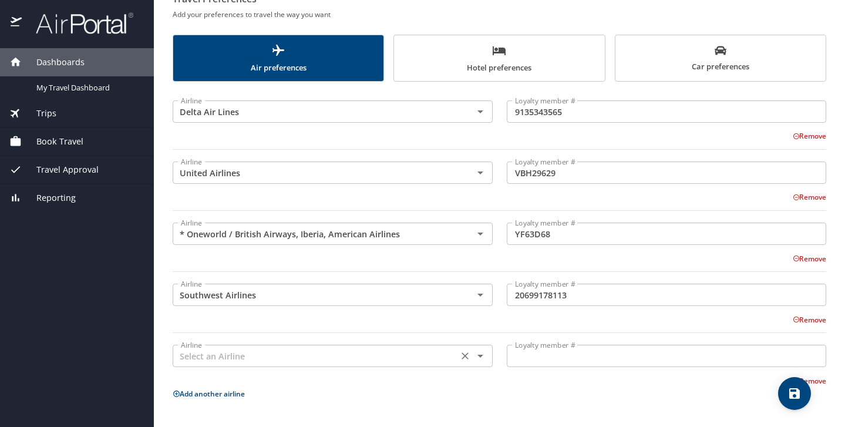
click at [237, 365] on div "Airline" at bounding box center [333, 356] width 320 height 22
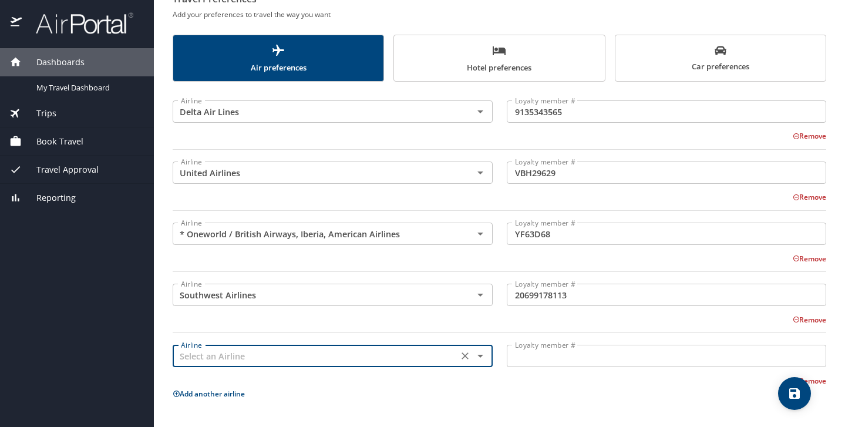
click at [243, 355] on input "text" at bounding box center [315, 355] width 278 height 15
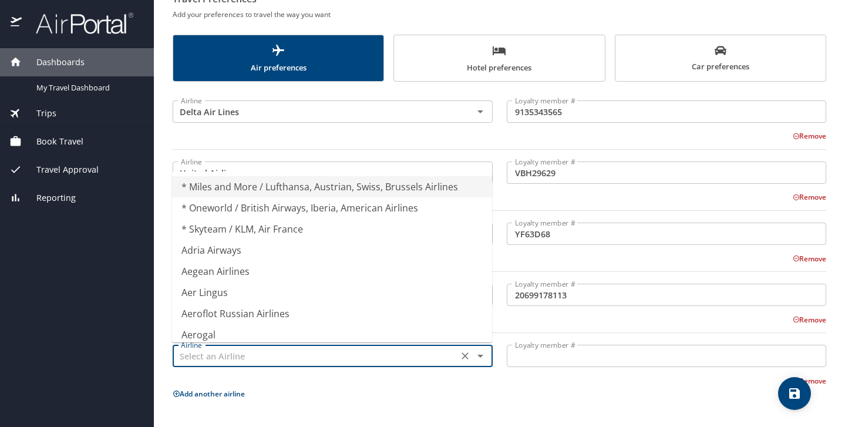
click at [331, 184] on li "* Miles and More / Lufthansa, Austrian, Swiss, Brussels Airlines" at bounding box center [332, 186] width 320 height 21
type input "* Miles and More / Lufthansa, Austrian, Swiss, Brussels Airlines"
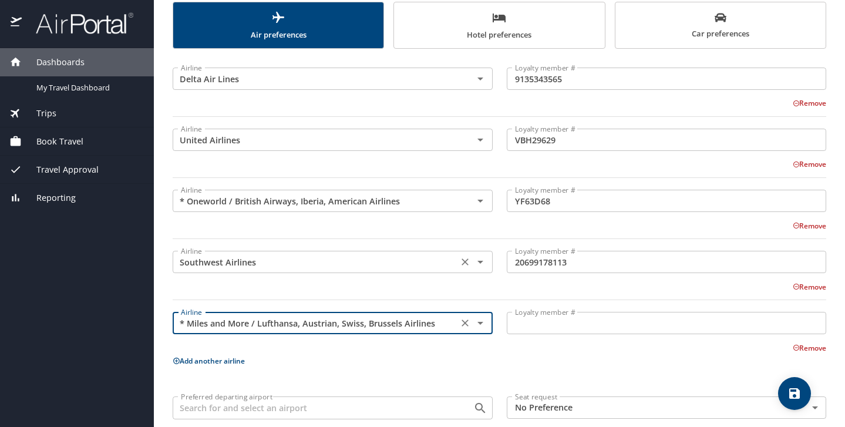
scroll to position [134, 0]
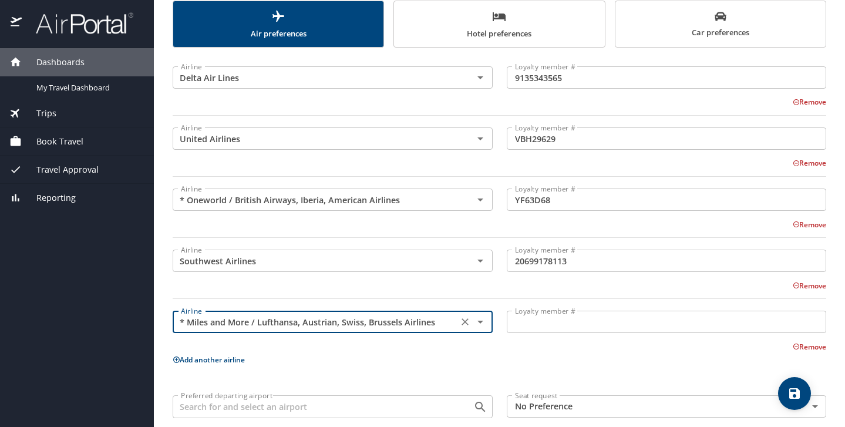
click at [531, 322] on input "Loyalty member #" at bounding box center [667, 322] width 320 height 22
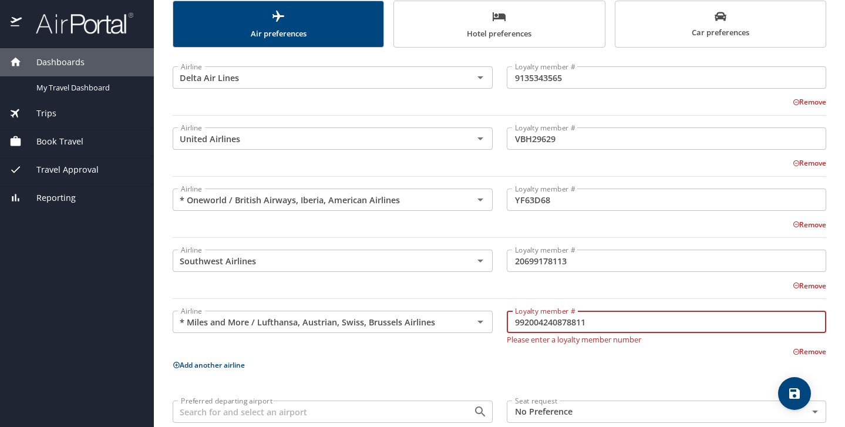
type input "992004240878811"
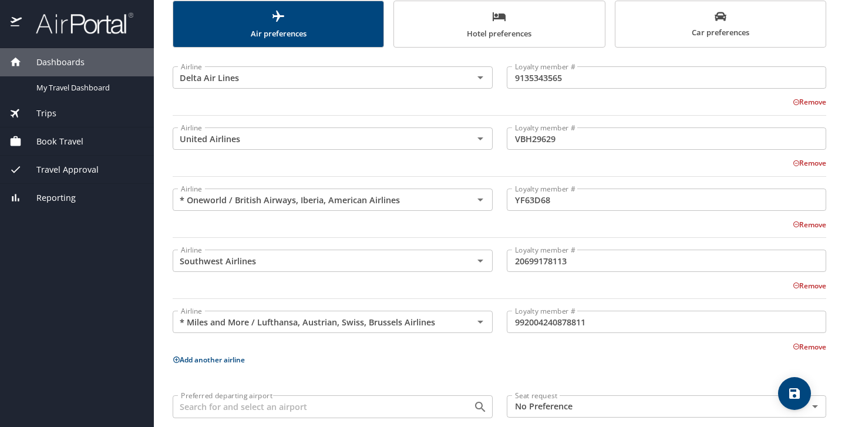
click at [438, 359] on p "Add another airline" at bounding box center [500, 359] width 654 height 15
click at [235, 361] on button "Add another airline" at bounding box center [209, 360] width 72 height 10
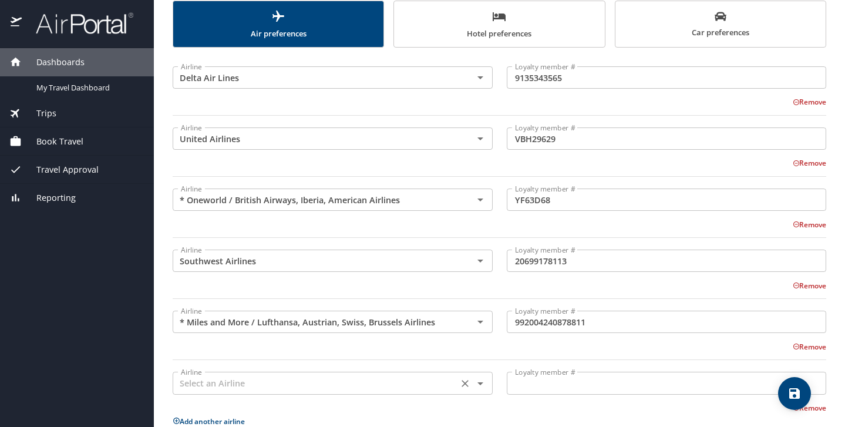
click at [218, 391] on div "Airline" at bounding box center [333, 383] width 320 height 22
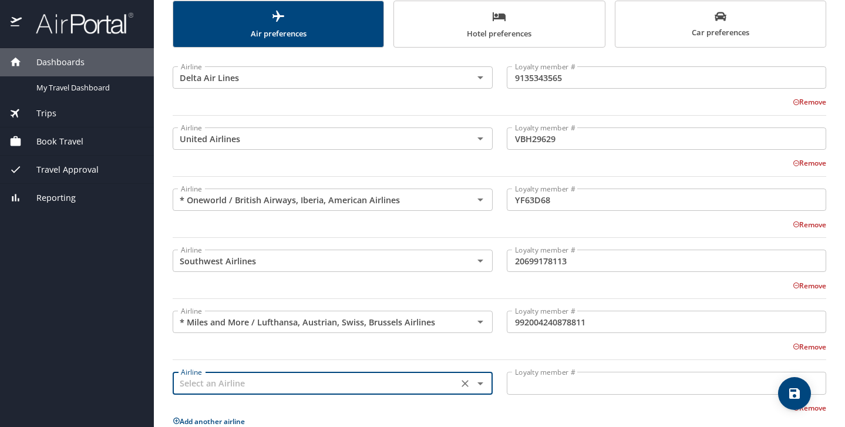
click at [221, 391] on div "Airline" at bounding box center [333, 383] width 320 height 22
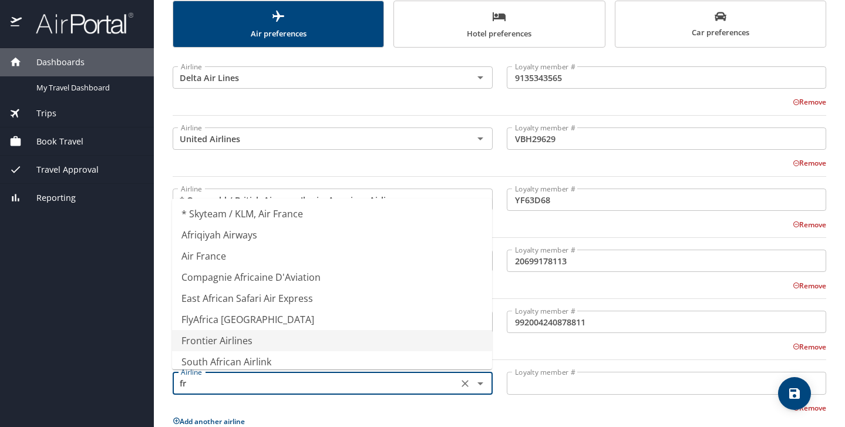
click at [239, 342] on li "Frontier Airlines" at bounding box center [332, 340] width 320 height 21
type input "Frontier Airlines"
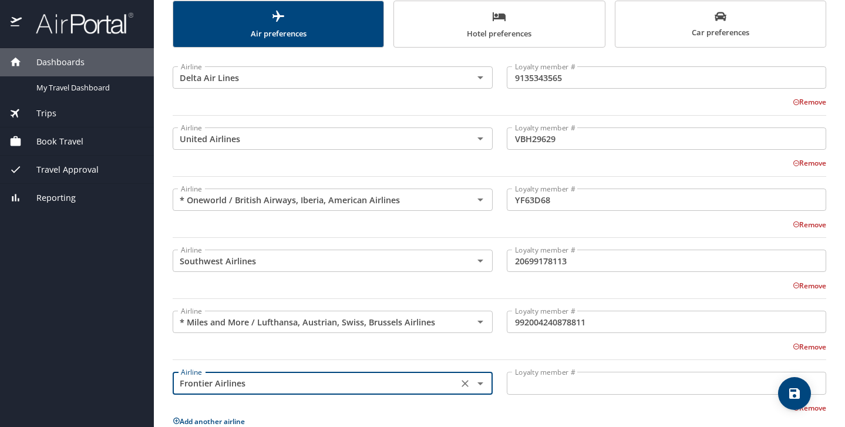
click at [520, 376] on input "Loyalty member #" at bounding box center [667, 383] width 320 height 22
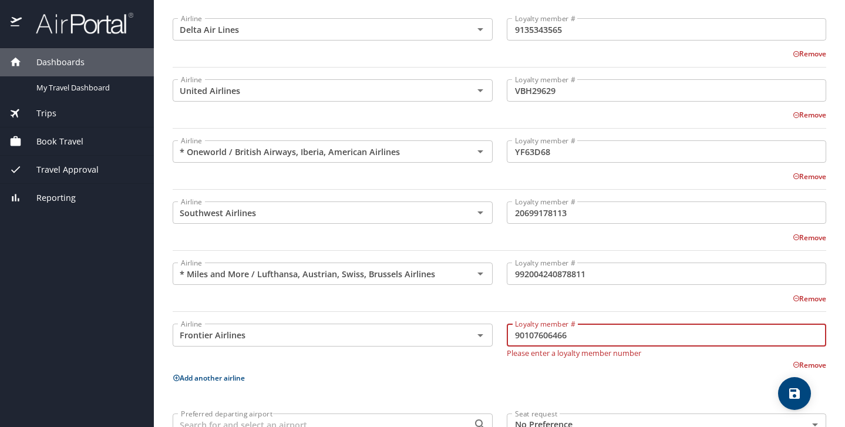
scroll to position [184, 0]
type input "90107606466"
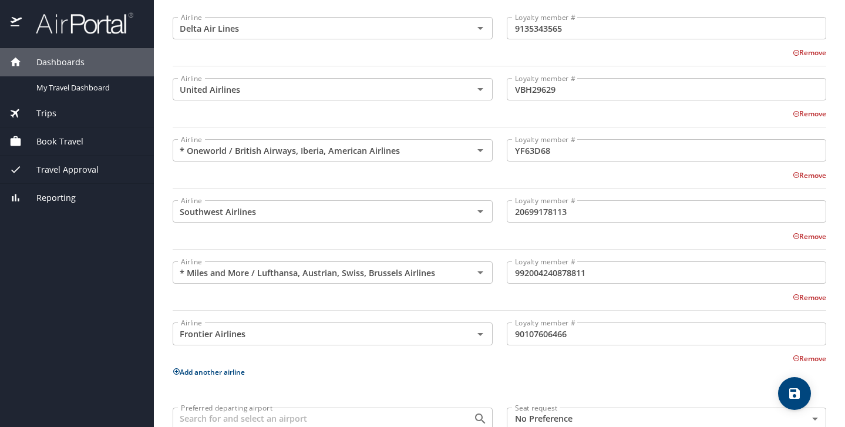
click at [497, 365] on div "Airline Delta Air Lines Airline Loyalty member # 9135343565 Loyalty member # Re…" at bounding box center [500, 240] width 654 height 470
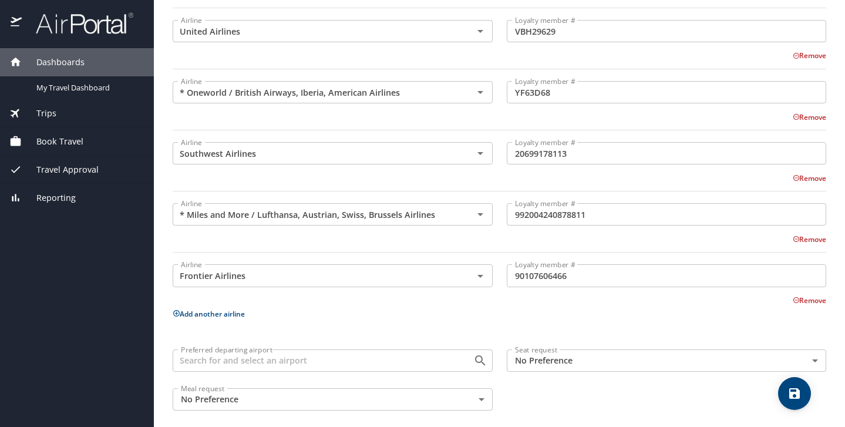
scroll to position [244, 0]
click at [241, 311] on button "Add another airline" at bounding box center [209, 312] width 72 height 10
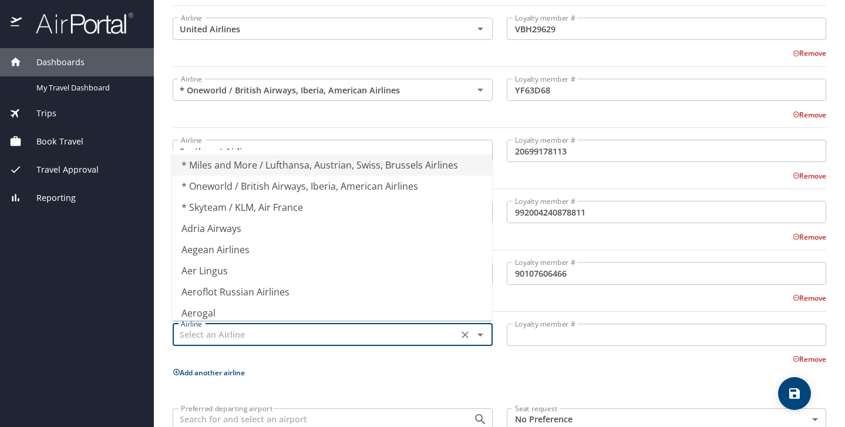
click at [216, 334] on input "text" at bounding box center [315, 334] width 278 height 15
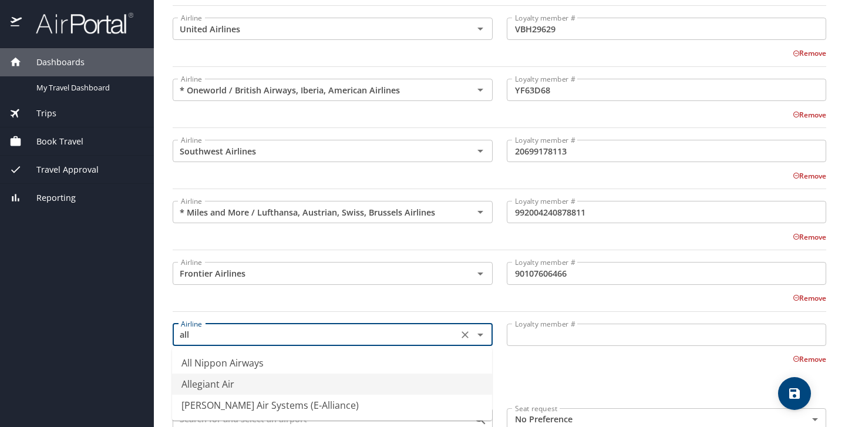
click at [204, 388] on li "Allegiant Air" at bounding box center [332, 383] width 320 height 21
type input "Allegiant Air"
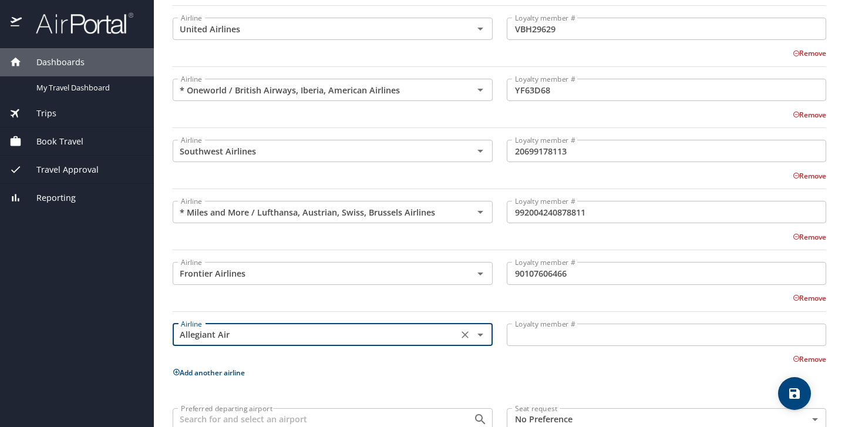
click at [521, 343] on input "Loyalty member #" at bounding box center [667, 335] width 320 height 22
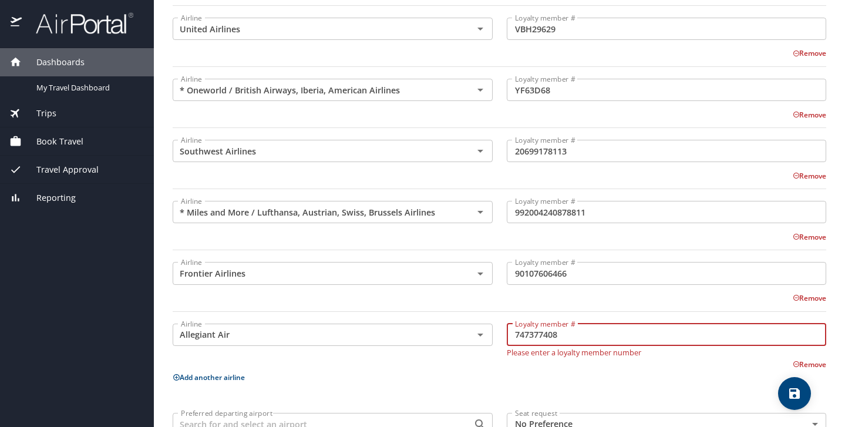
type input "747377408"
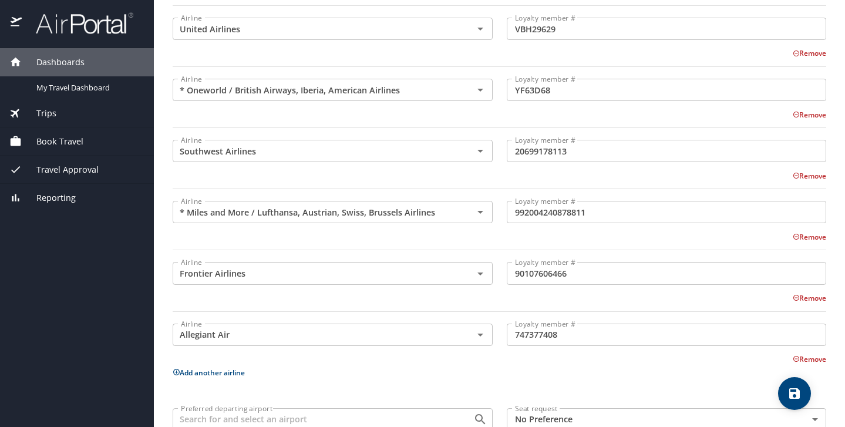
click at [447, 389] on div "Airline Delta Air Lines Airline Loyalty member # 9135343565 Loyalty member # Re…" at bounding box center [500, 210] width 654 height 531
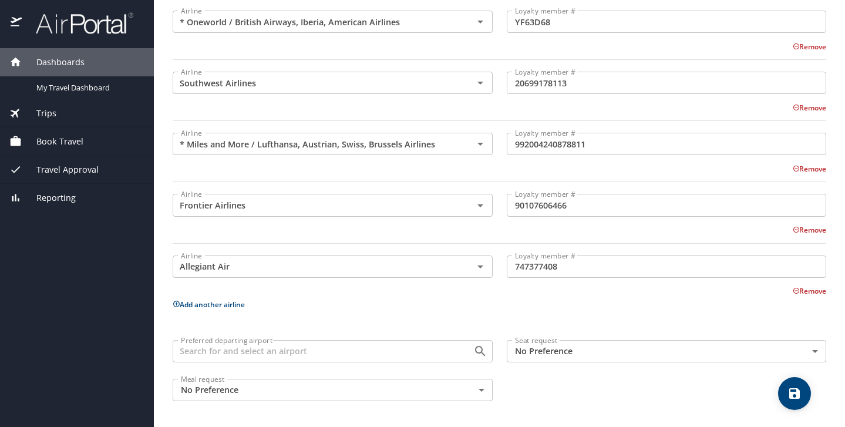
scroll to position [312, 0]
click at [396, 360] on div "Preferred departing airport" at bounding box center [333, 352] width 320 height 22
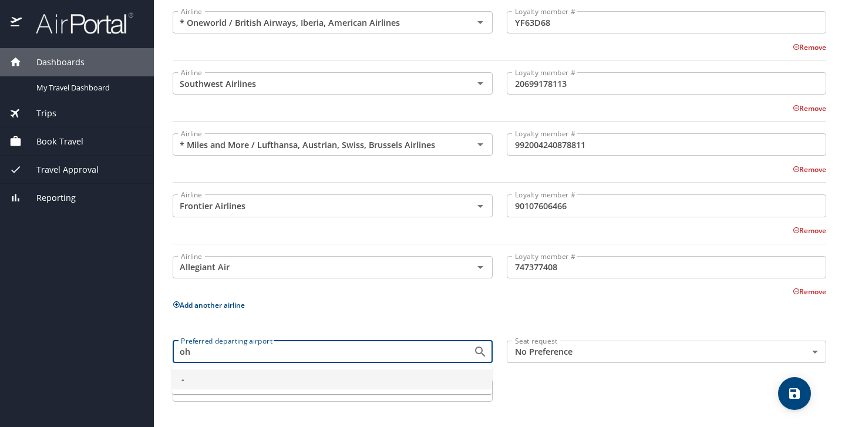
type input "o"
click at [408, 308] on p "Add another airline" at bounding box center [500, 305] width 654 height 15
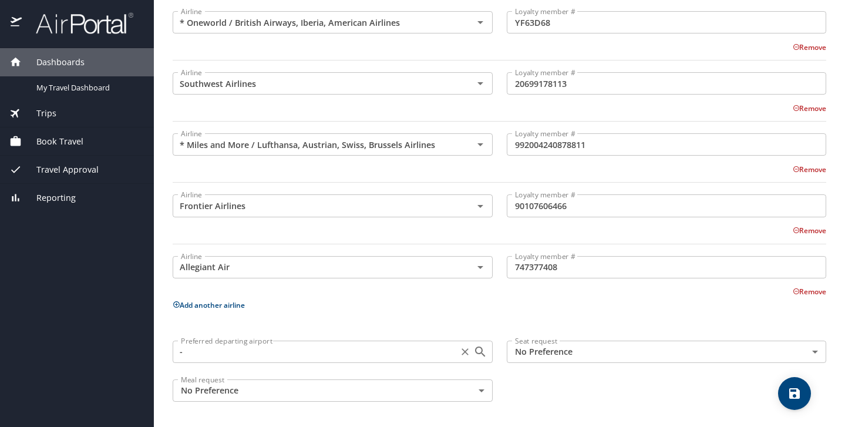
click at [348, 352] on input "-" at bounding box center [315, 351] width 278 height 15
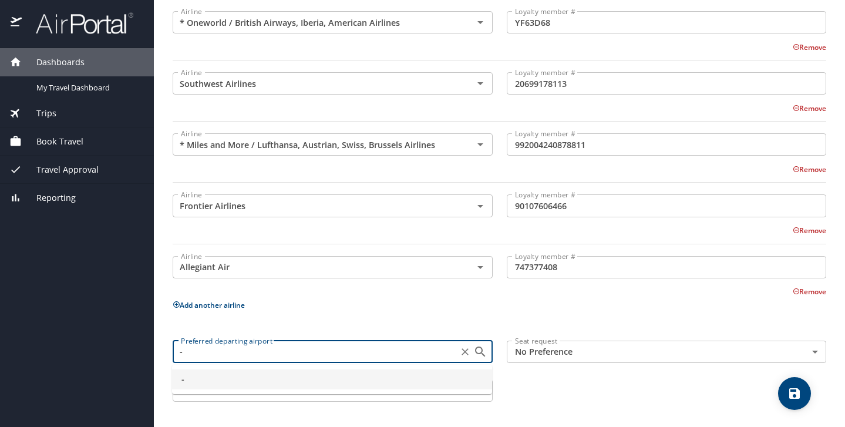
click at [348, 352] on input "-" at bounding box center [315, 351] width 278 height 15
click at [351, 375] on span "-" at bounding box center [331, 379] width 301 height 13
click at [334, 352] on input "-" at bounding box center [315, 351] width 278 height 15
click at [483, 346] on icon "Close" at bounding box center [480, 352] width 14 height 14
type input "-"
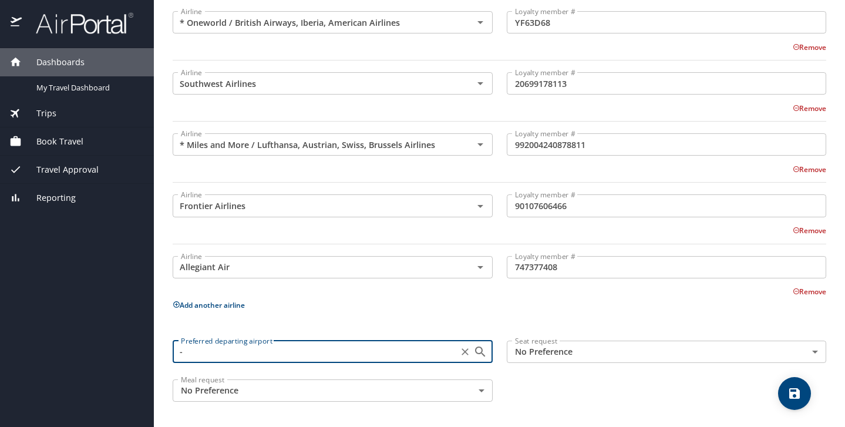
click at [411, 313] on div "Airline Delta Air Lines Airline Loyalty member # 9135343565 Loyalty member # Re…" at bounding box center [500, 142] width 654 height 531
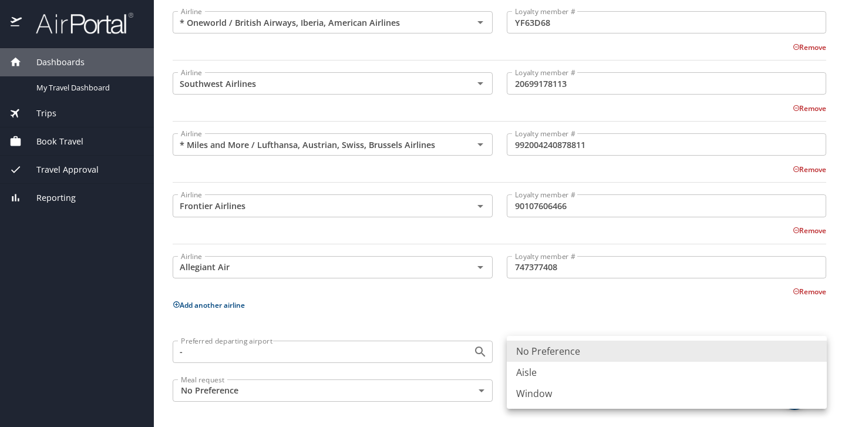
click at [581, 358] on body "Dashboards My Travel Dashboard Trips Current / Future Trips Past Trips Trips Mi…" at bounding box center [422, 213] width 845 height 427
click at [548, 393] on li "Window" at bounding box center [667, 393] width 320 height 21
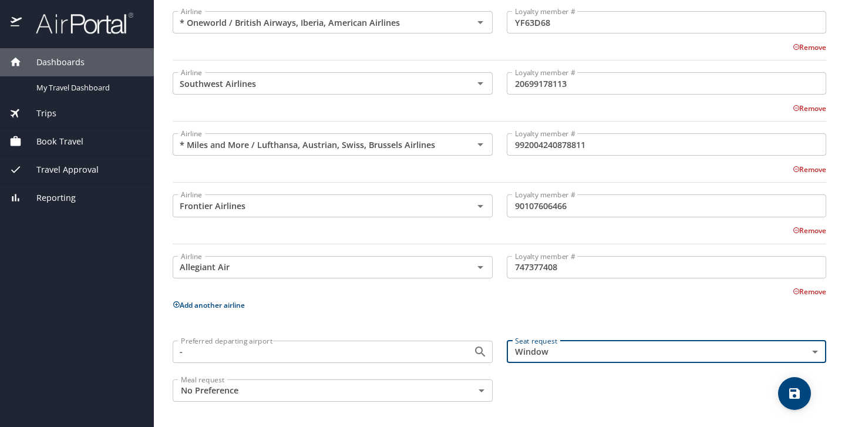
type input "Window"
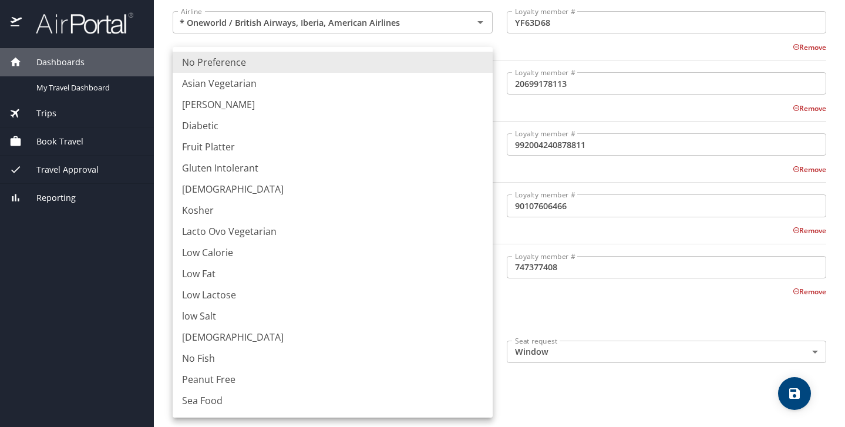
click at [412, 392] on body "Dashboards My Travel Dashboard Trips Current / Future Trips Past Trips Trips Mi…" at bounding box center [422, 213] width 845 height 427
click at [233, 65] on li "No Preference" at bounding box center [333, 62] width 320 height 21
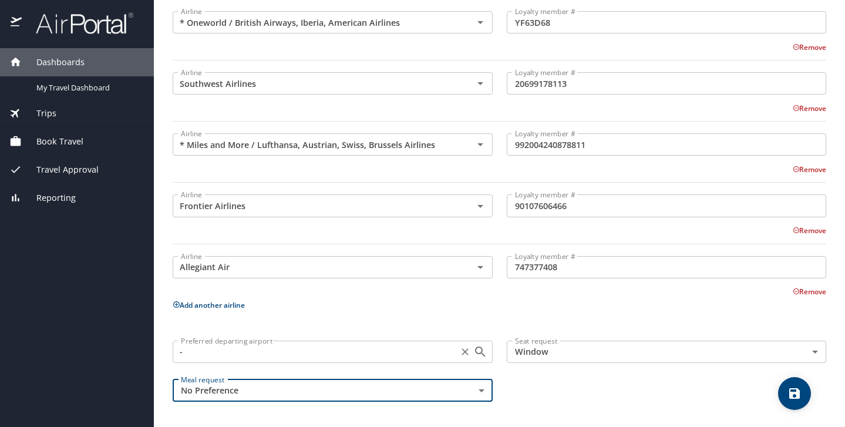
click at [255, 351] on input "-" at bounding box center [315, 351] width 278 height 15
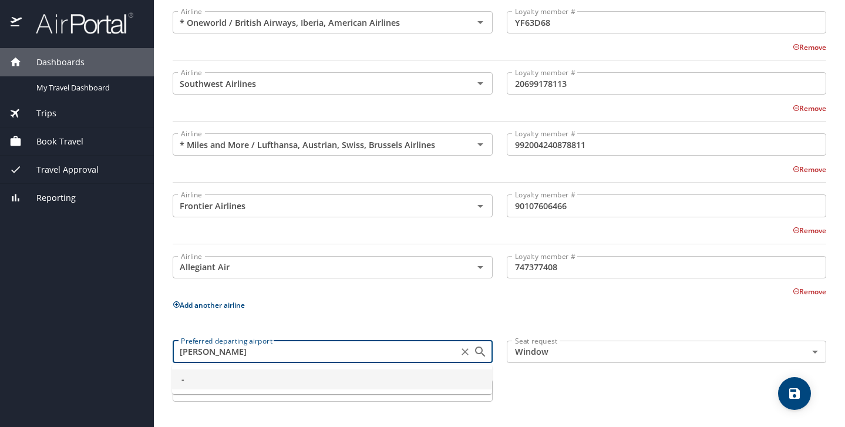
click at [192, 354] on input "O' Hare" at bounding box center [315, 351] width 278 height 15
click at [225, 352] on input "O'Hare" at bounding box center [309, 351] width 267 height 15
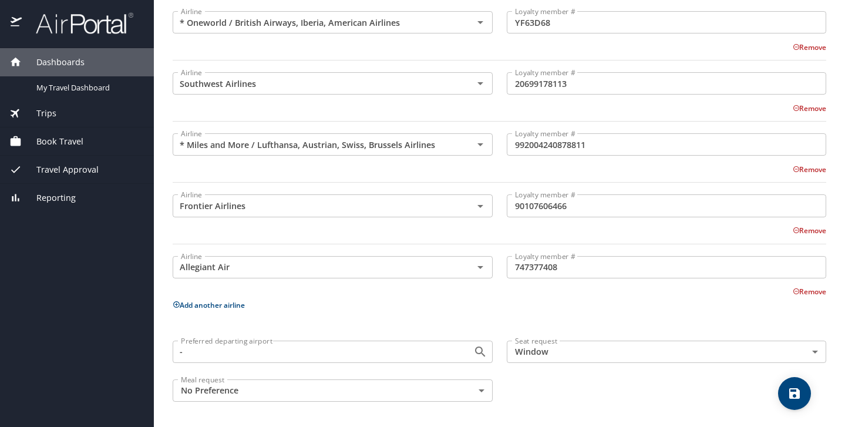
click at [517, 385] on div "Preferred departing airport - Preferred departing airport Seat request Window W…" at bounding box center [500, 371] width 668 height 75
click at [480, 351] on icon "Open" at bounding box center [480, 352] width 14 height 14
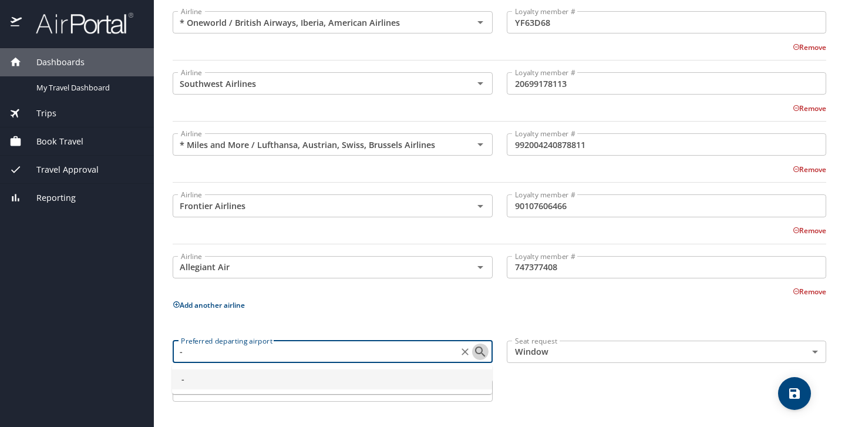
click at [480, 351] on icon "Close" at bounding box center [480, 352] width 14 height 14
click at [480, 351] on icon "Open" at bounding box center [480, 352] width 14 height 14
click at [435, 348] on input "-" at bounding box center [315, 351] width 278 height 15
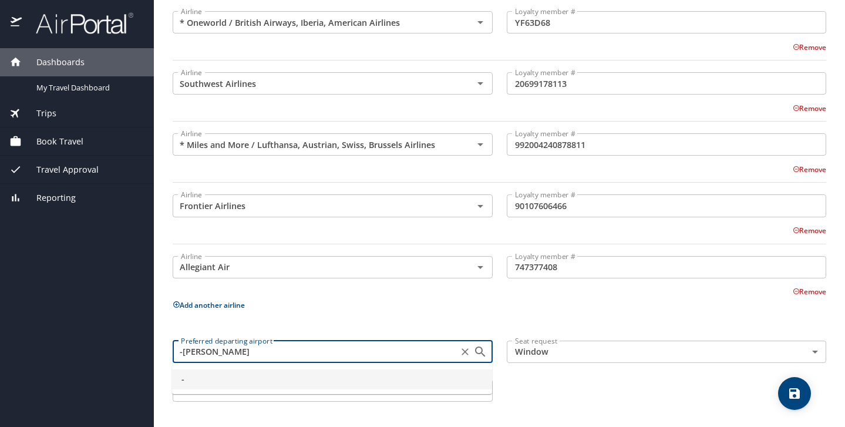
click at [320, 354] on input "-O'Hare" at bounding box center [315, 351] width 278 height 15
type input "-"
click at [528, 392] on div "Preferred departing airport - Preferred departing airport Seat request Window W…" at bounding box center [500, 371] width 668 height 75
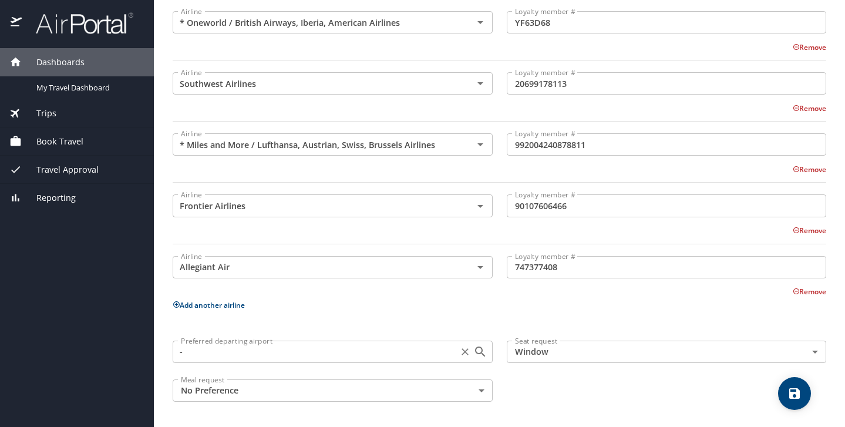
click at [461, 355] on icon "Clear" at bounding box center [465, 352] width 12 height 12
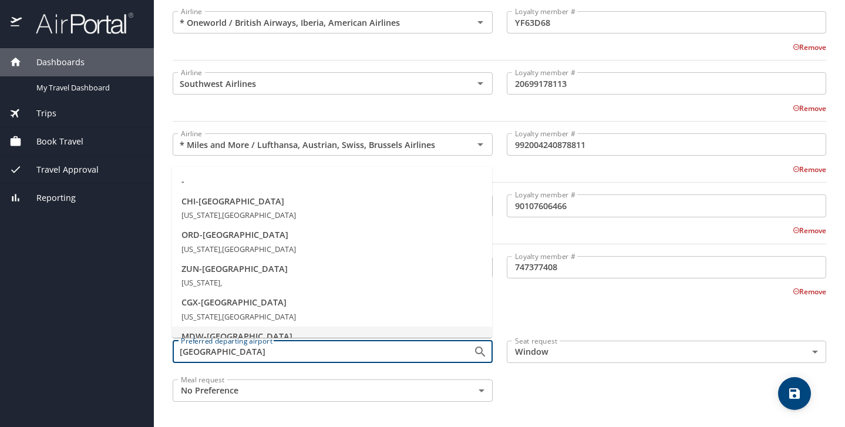
scroll to position [1, 0]
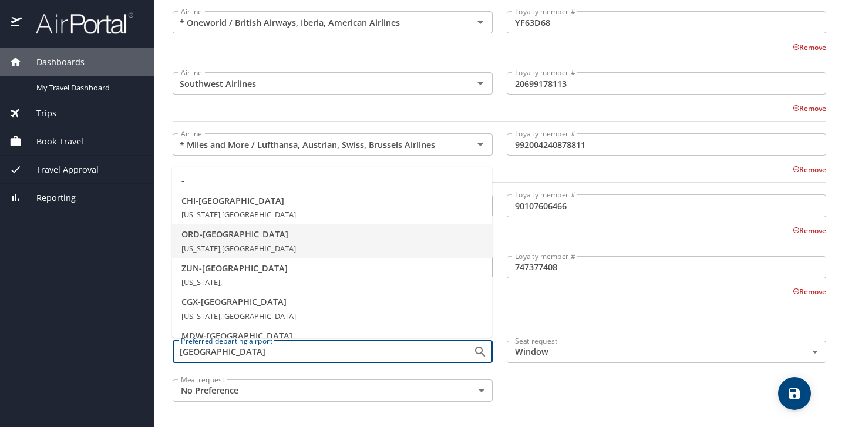
click at [232, 236] on span "ORD - Chicago" at bounding box center [331, 234] width 301 height 13
type input "ORD - Chicago"
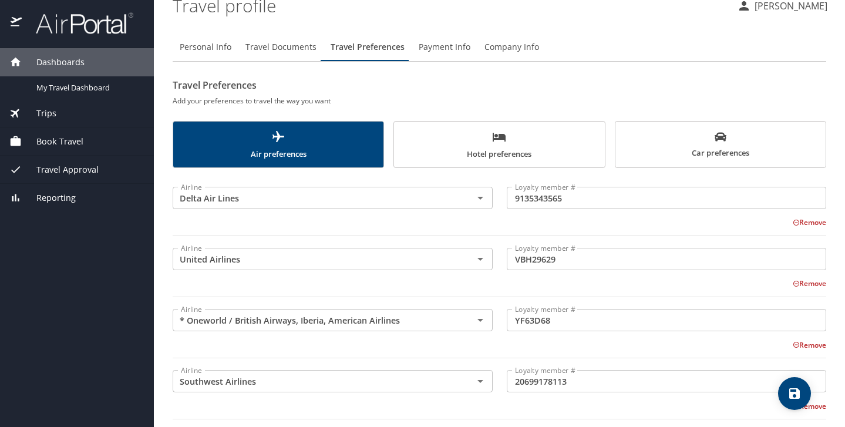
scroll to position [16, 0]
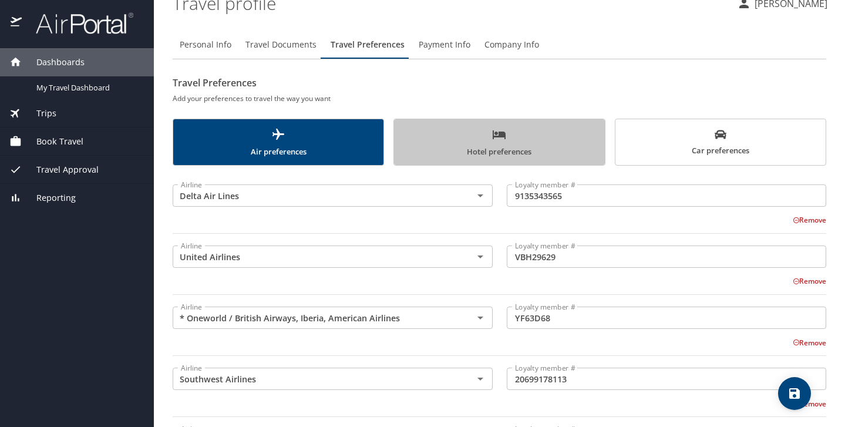
click at [512, 128] on span "Hotel preferences" at bounding box center [499, 142] width 196 height 31
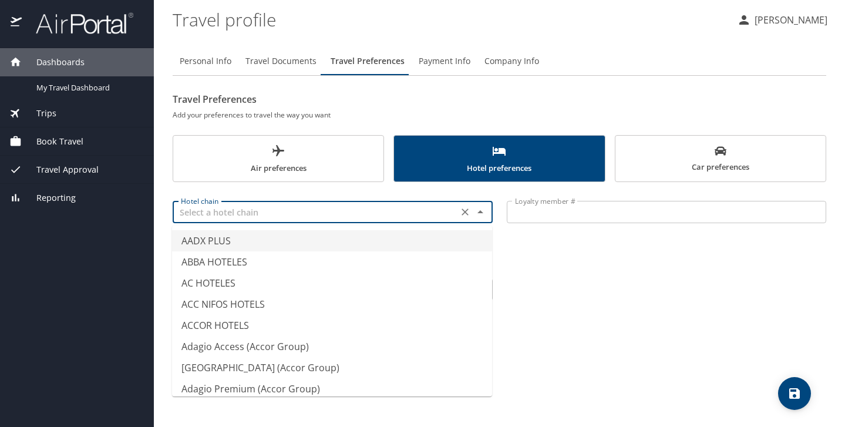
click at [348, 215] on input "text" at bounding box center [315, 211] width 278 height 15
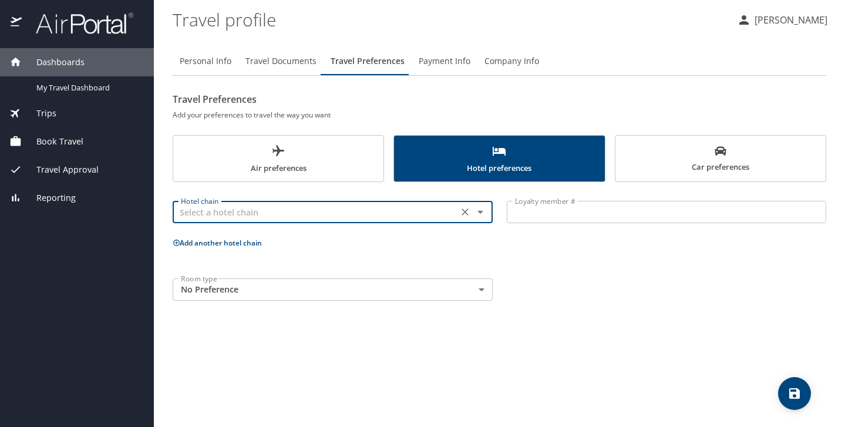
click at [348, 215] on input "text" at bounding box center [315, 211] width 278 height 15
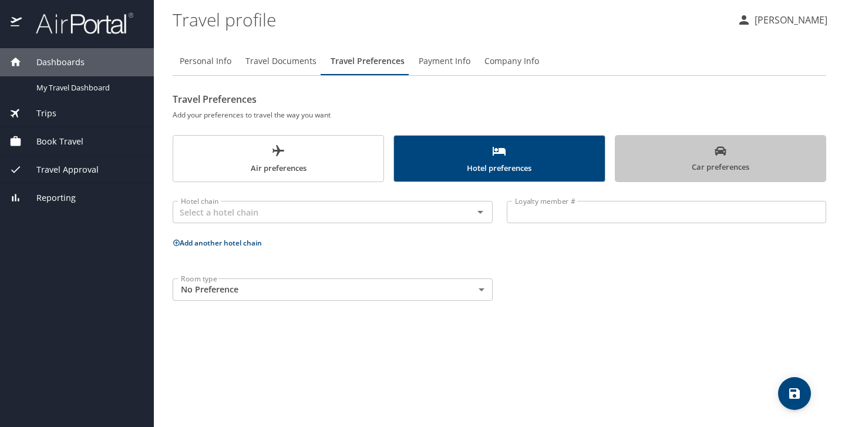
click at [711, 152] on span "Car preferences" at bounding box center [720, 159] width 196 height 29
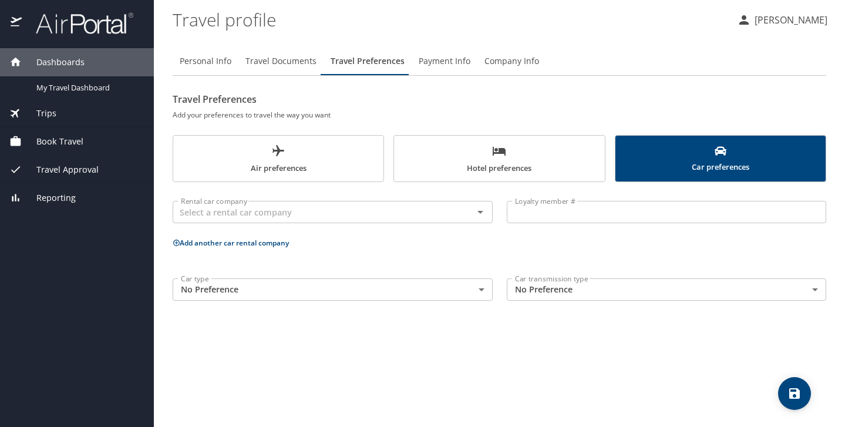
click at [288, 153] on span "Air preferences" at bounding box center [278, 159] width 196 height 31
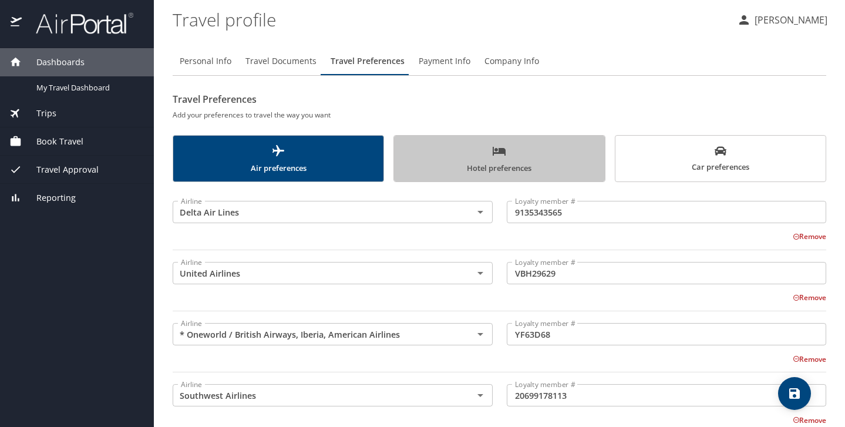
click at [573, 169] on span "Hotel preferences" at bounding box center [499, 159] width 196 height 31
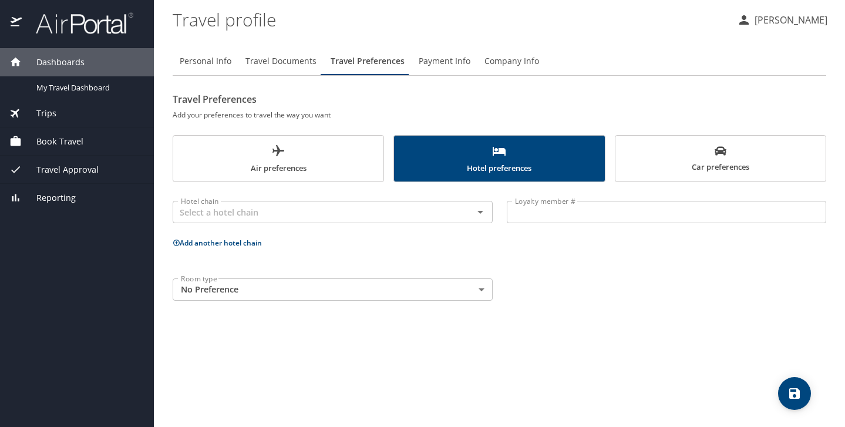
click at [437, 297] on body "Dashboards My Travel Dashboard Trips Current / Future Trips Past Trips Trips Mi…" at bounding box center [422, 213] width 845 height 427
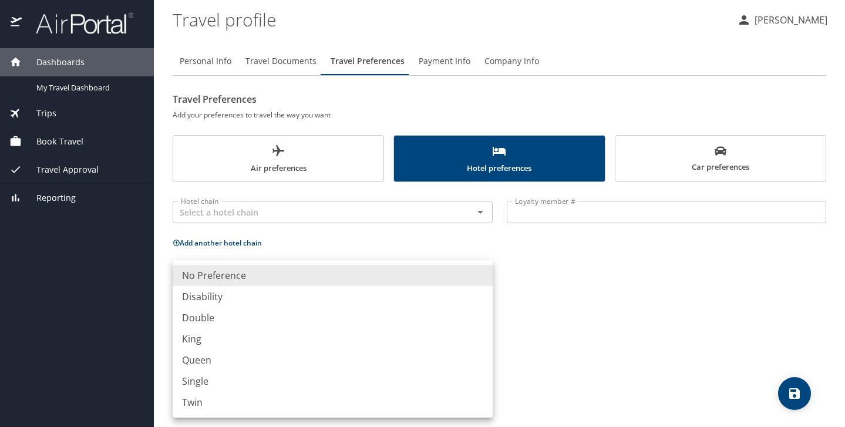
click at [367, 278] on li "No Preference" at bounding box center [333, 275] width 320 height 21
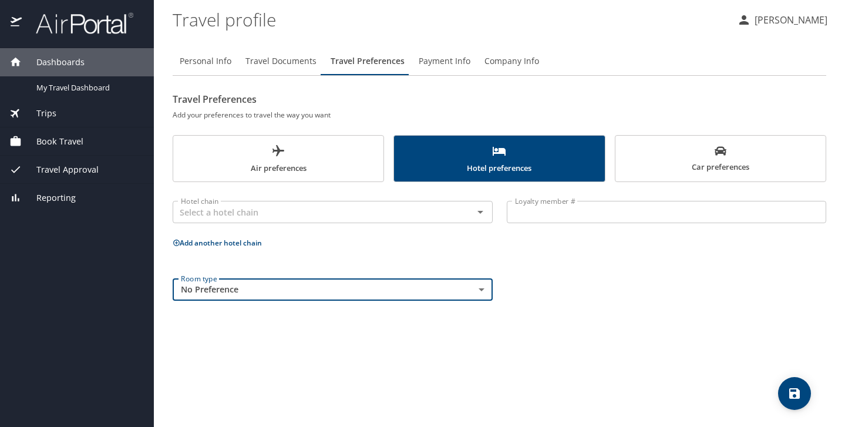
click at [694, 157] on span "Car preferences" at bounding box center [720, 159] width 196 height 29
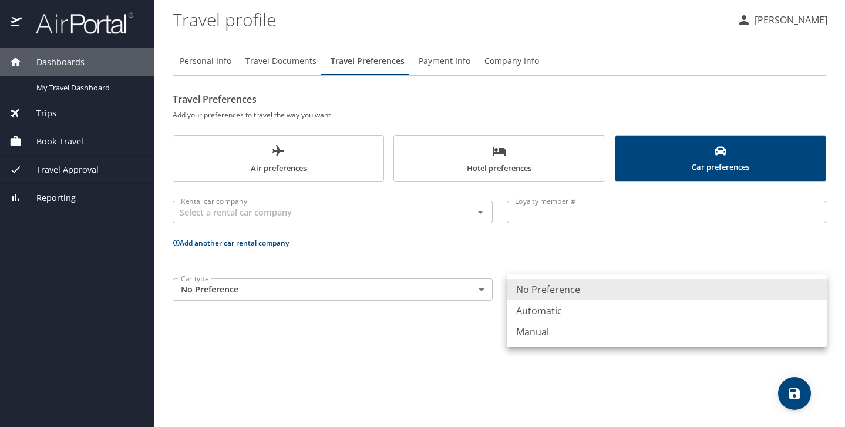
click at [534, 285] on body "Dashboards My Travel Dashboard Trips Current / Future Trips Past Trips Trips Mi…" at bounding box center [422, 213] width 845 height 427
click at [408, 301] on div at bounding box center [422, 213] width 845 height 427
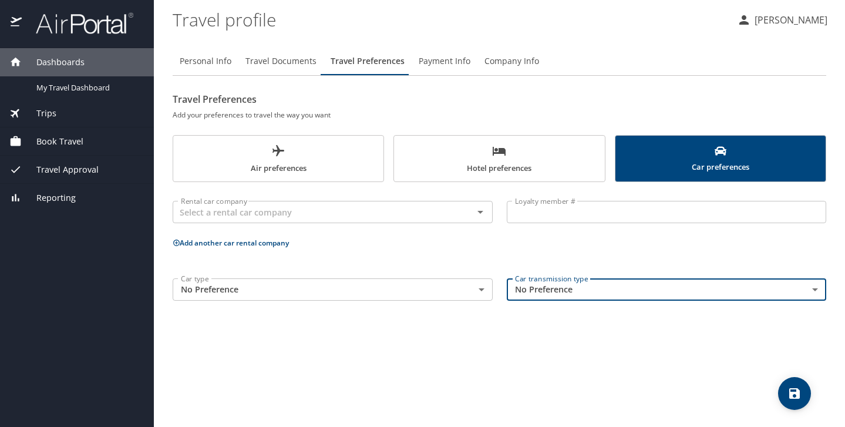
click at [405, 293] on body "Dashboards My Travel Dashboard Trips Current / Future Trips Past Trips Trips Mi…" at bounding box center [422, 213] width 845 height 427
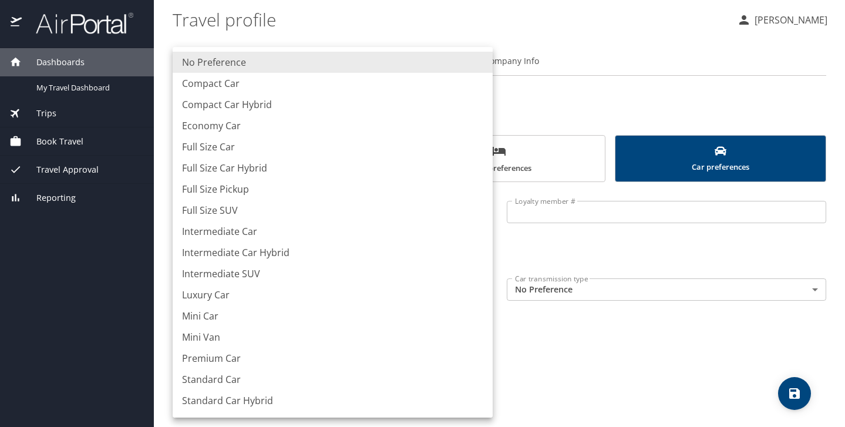
click at [581, 287] on div at bounding box center [422, 213] width 845 height 427
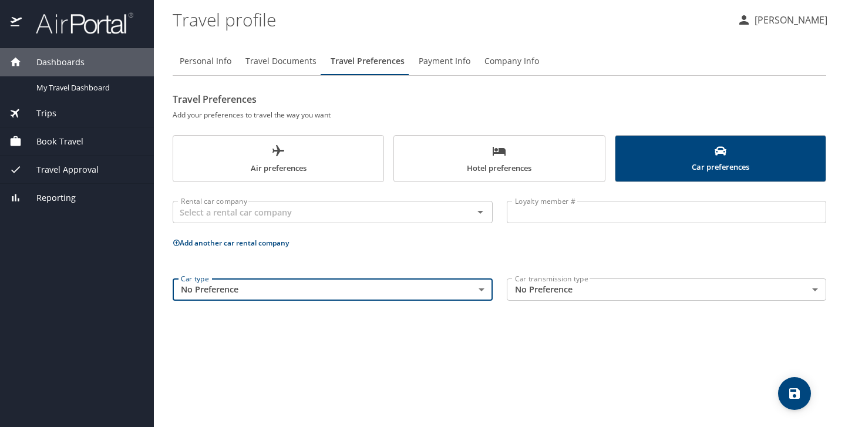
click at [581, 286] on body "Dashboards My Travel Dashboard Trips Current / Future Trips Past Trips Trips Mi…" at bounding box center [422, 213] width 845 height 427
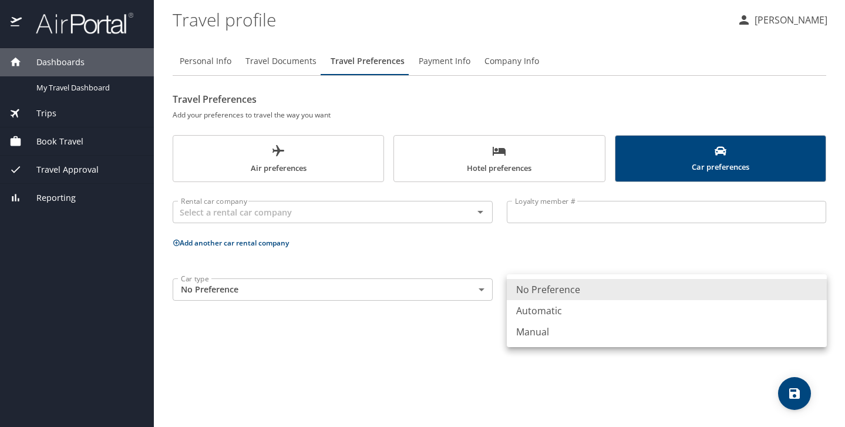
click at [567, 308] on li "Automatic" at bounding box center [667, 310] width 320 height 21
type input "Automatic"
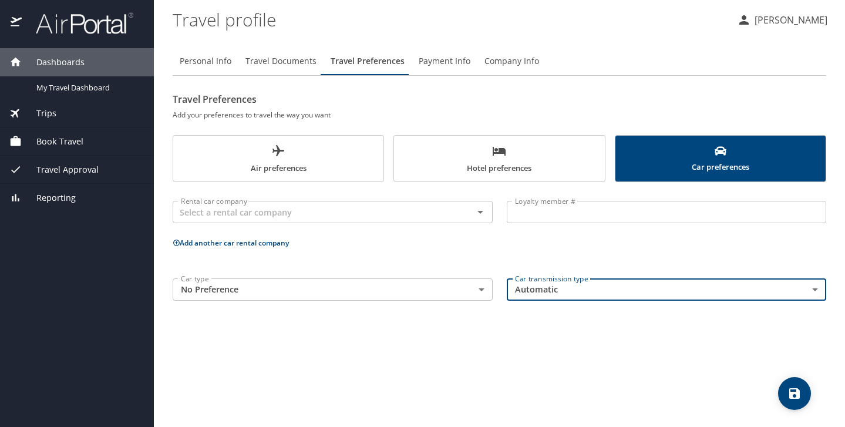
click at [787, 382] on button "save" at bounding box center [794, 393] width 33 height 33
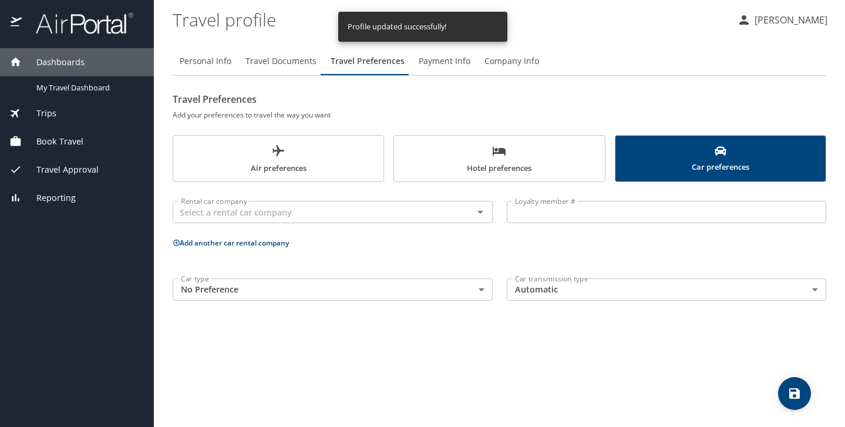
click at [279, 162] on span "Air preferences" at bounding box center [278, 159] width 196 height 31
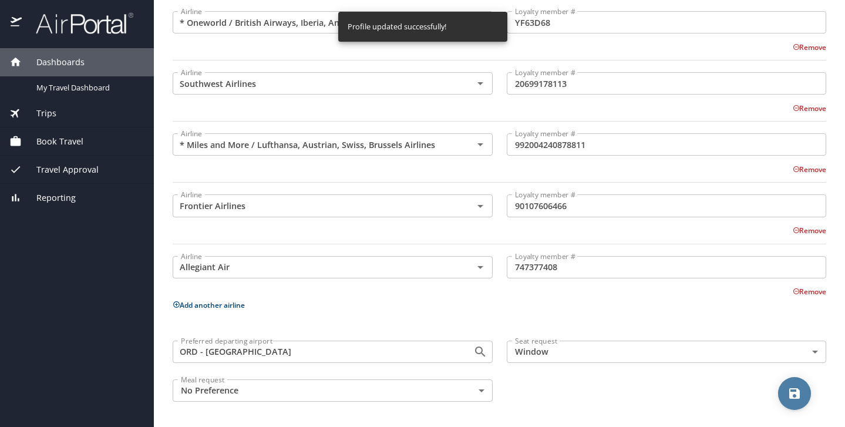
click at [795, 393] on icon "save" at bounding box center [794, 393] width 11 height 11
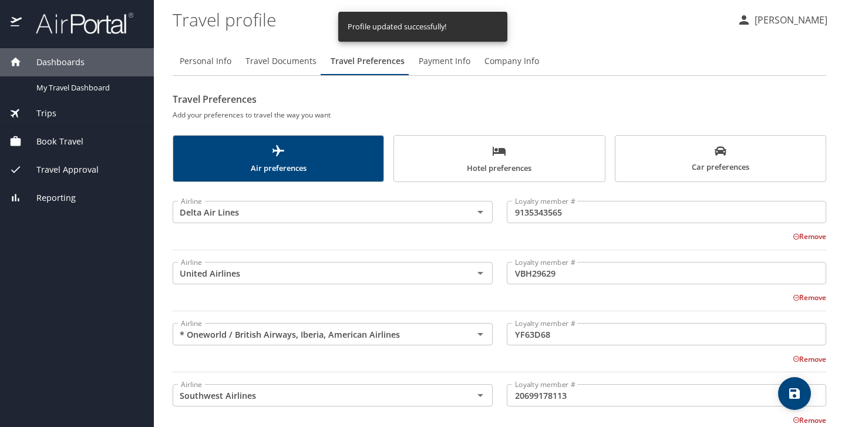
click at [445, 69] on button "Payment Info" at bounding box center [445, 61] width 66 height 28
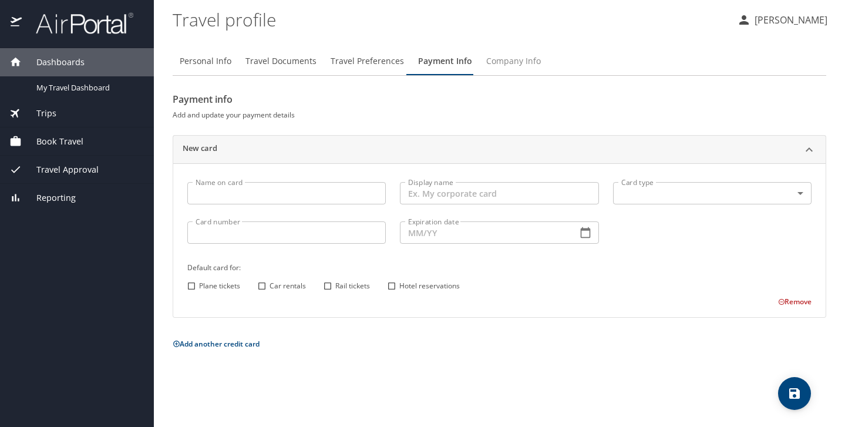
click at [507, 63] on span "Company Info" at bounding box center [513, 61] width 55 height 15
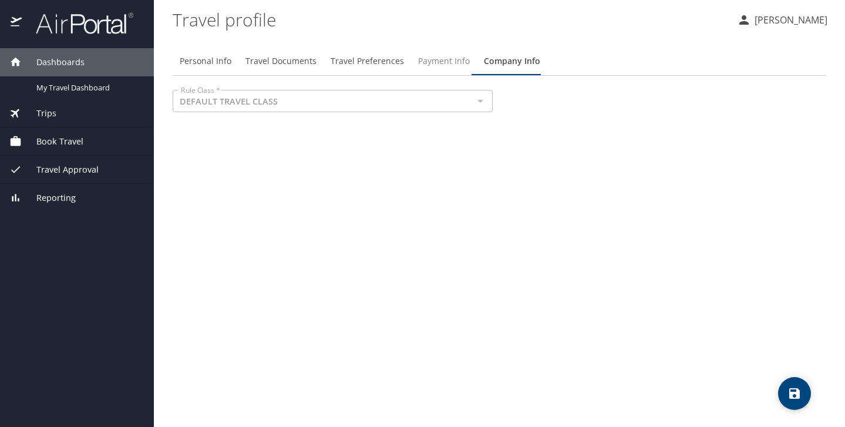
click at [458, 57] on span "Payment Info" at bounding box center [444, 61] width 52 height 15
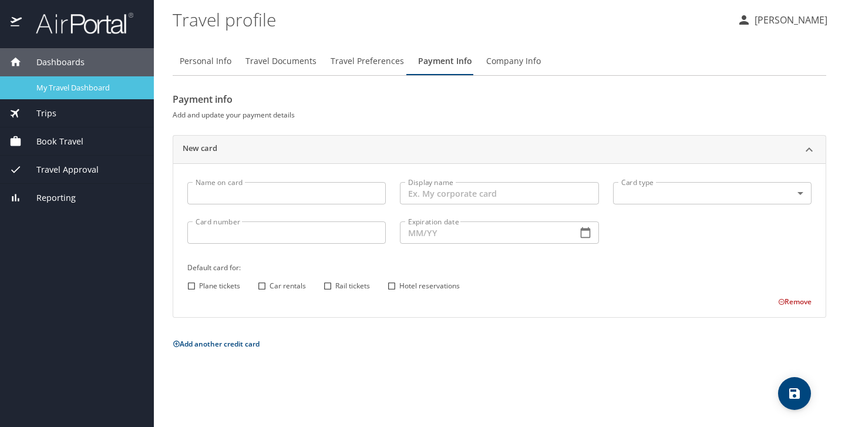
click at [60, 86] on span "My Travel Dashboard" at bounding box center [87, 87] width 103 height 11
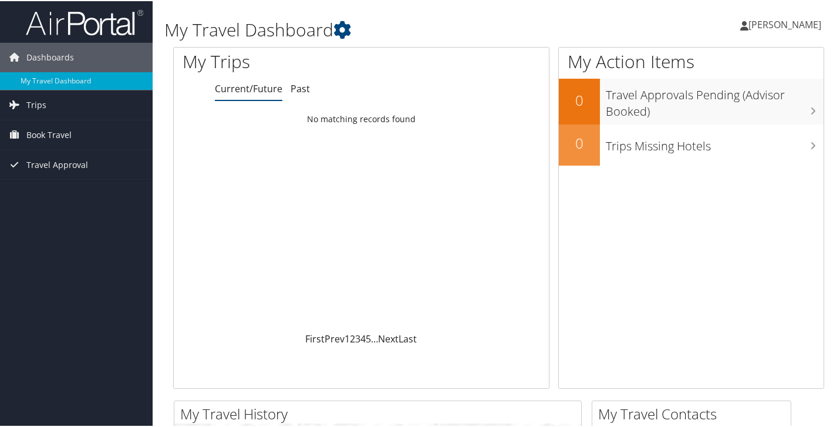
click at [749, 27] on span "Dionna VanGorkom" at bounding box center [785, 23] width 73 height 13
